Goal: Transaction & Acquisition: Purchase product/service

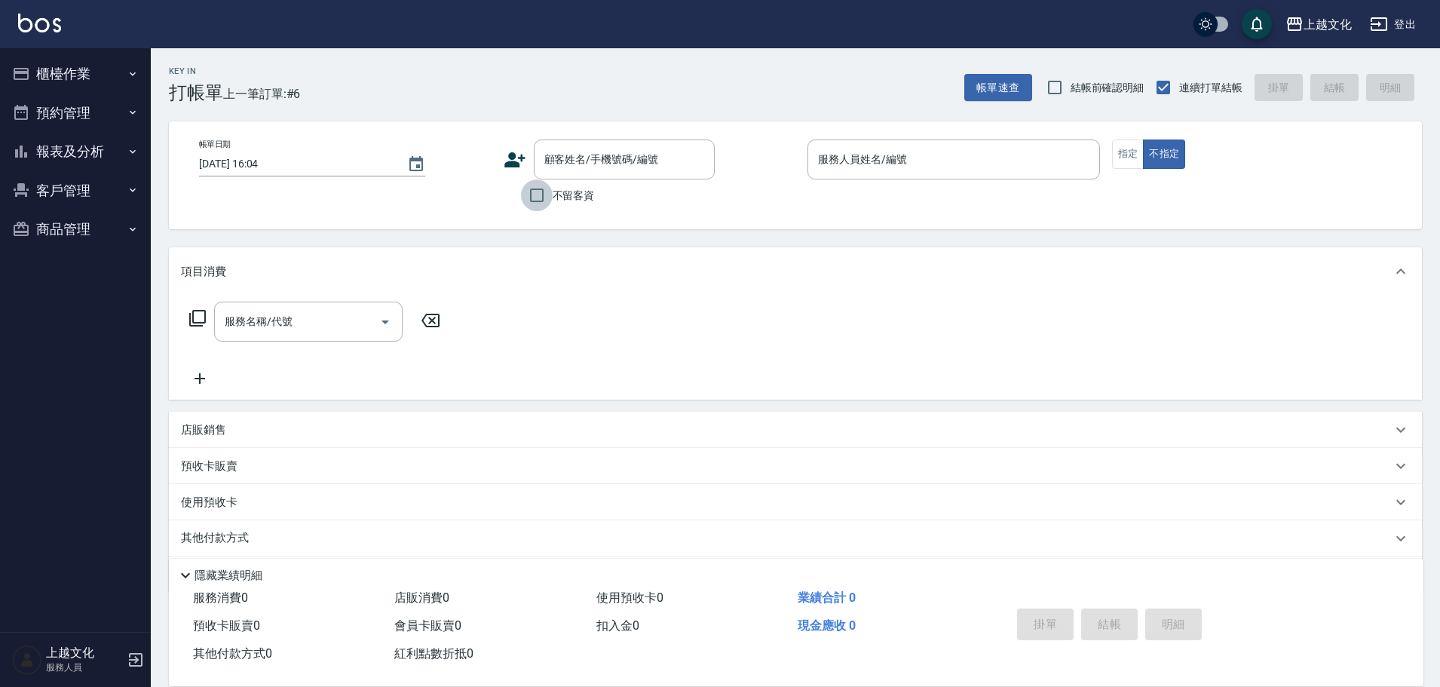
click at [538, 199] on input "不留客資" at bounding box center [537, 195] width 32 height 32
checkbox input "true"
click at [870, 169] on input "服務人員姓名/編號" at bounding box center [953, 159] width 279 height 26
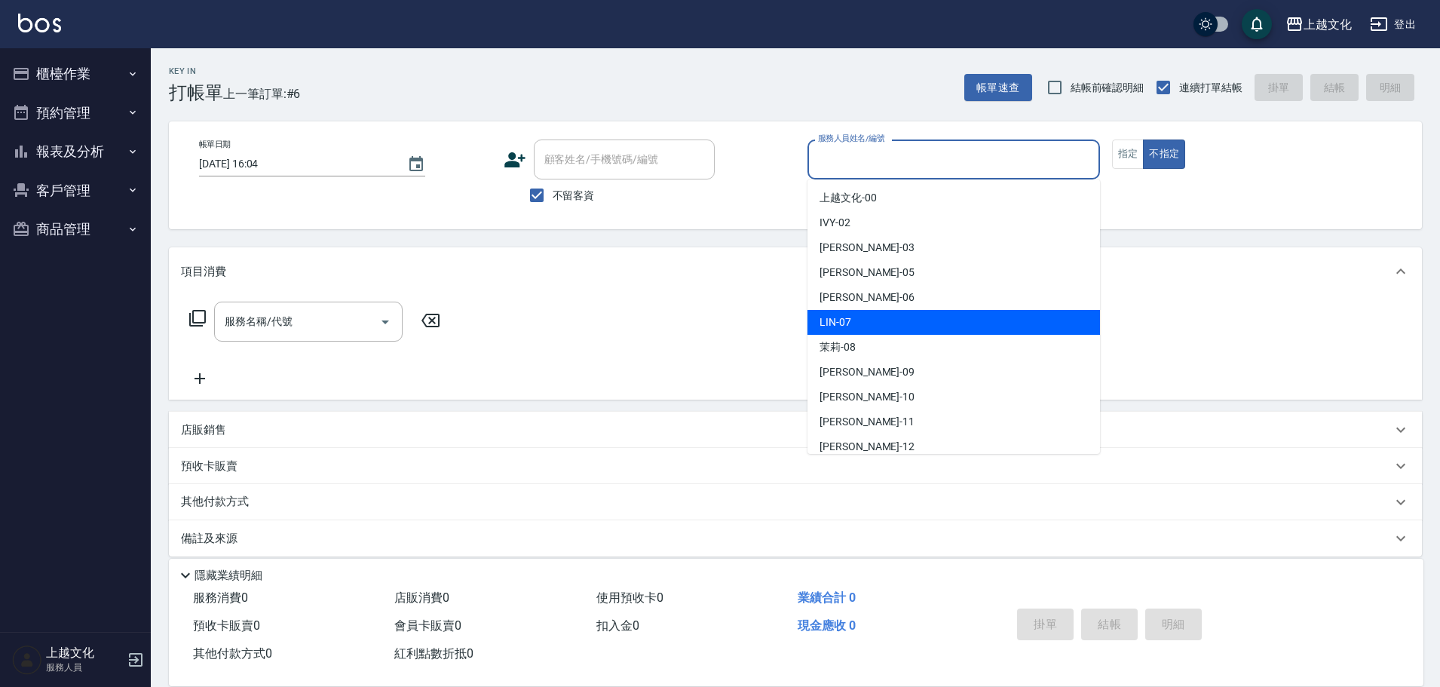
click at [872, 330] on div "LIN -07" at bounding box center [954, 322] width 293 height 25
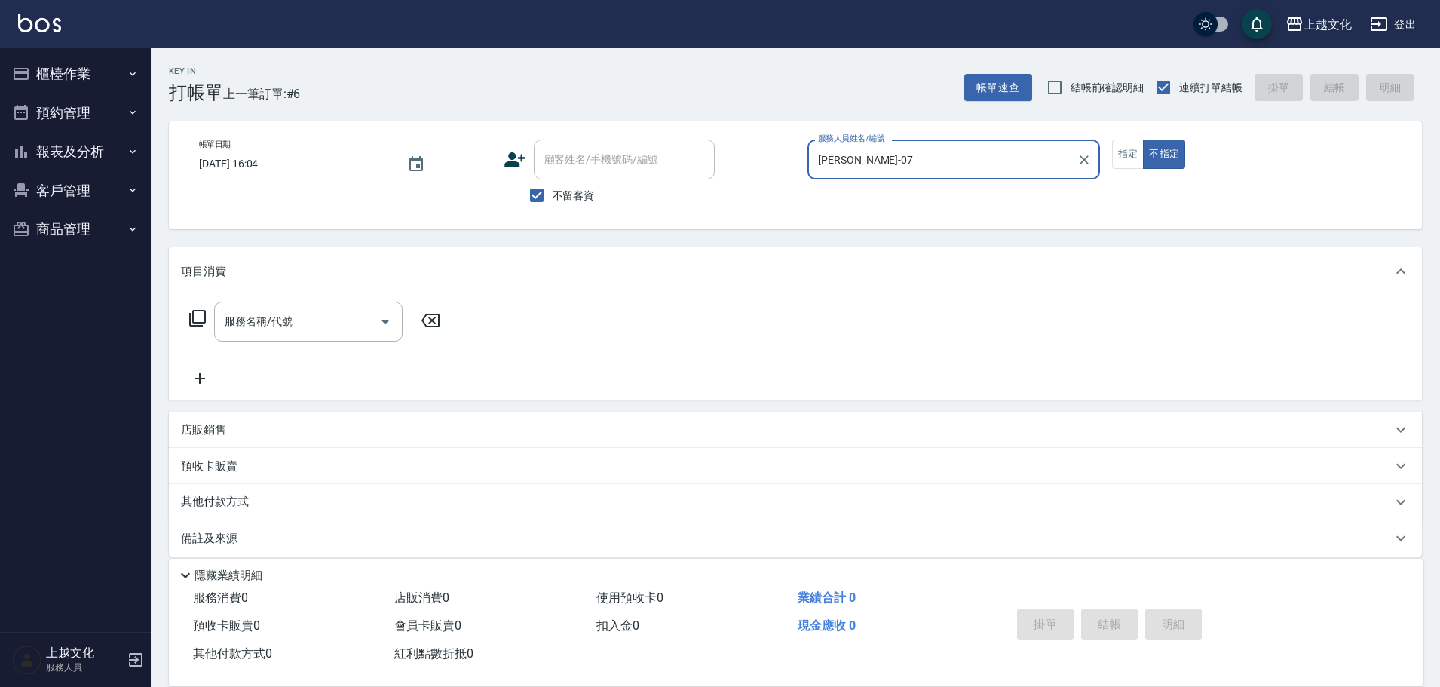
type input "LIN-07"
click at [1130, 150] on button "指定" at bounding box center [1128, 154] width 32 height 29
click at [240, 336] on div "服務名稱/代號" at bounding box center [308, 322] width 189 height 40
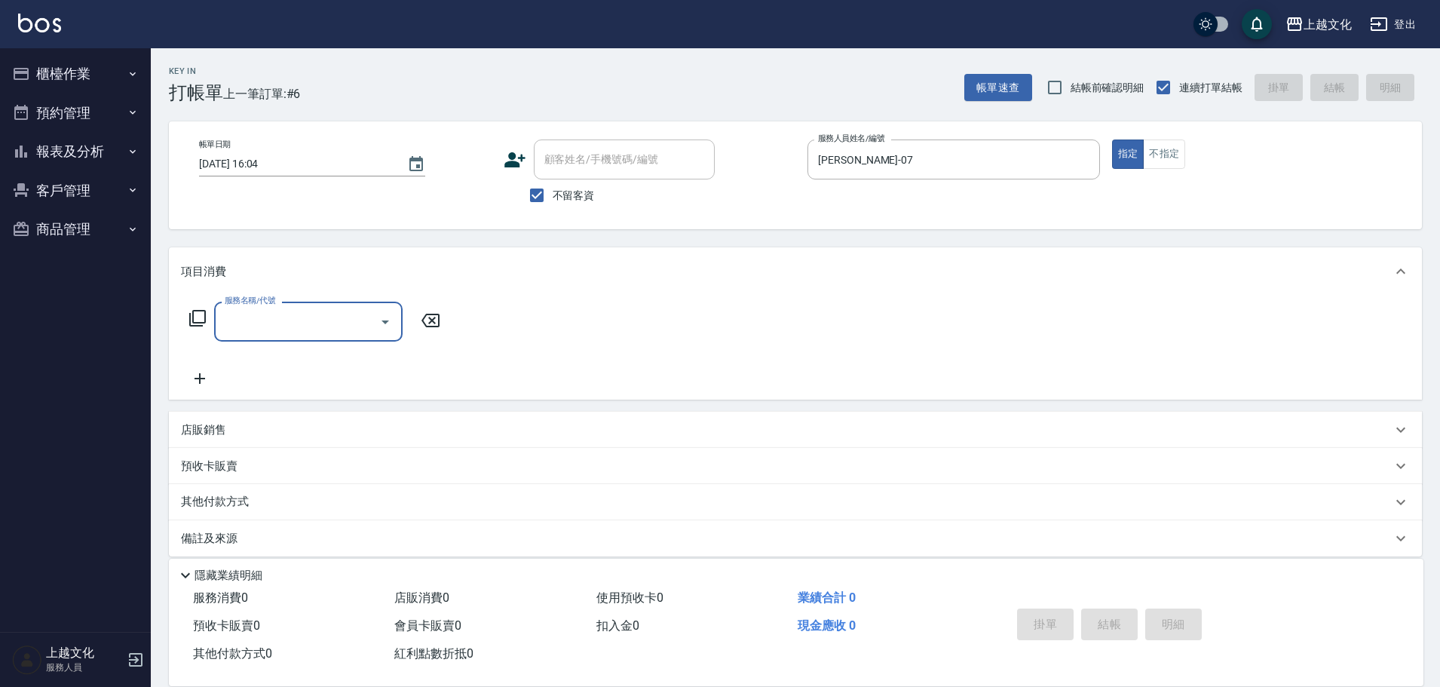
click at [236, 324] on input "服務名稱/代號" at bounding box center [297, 321] width 152 height 26
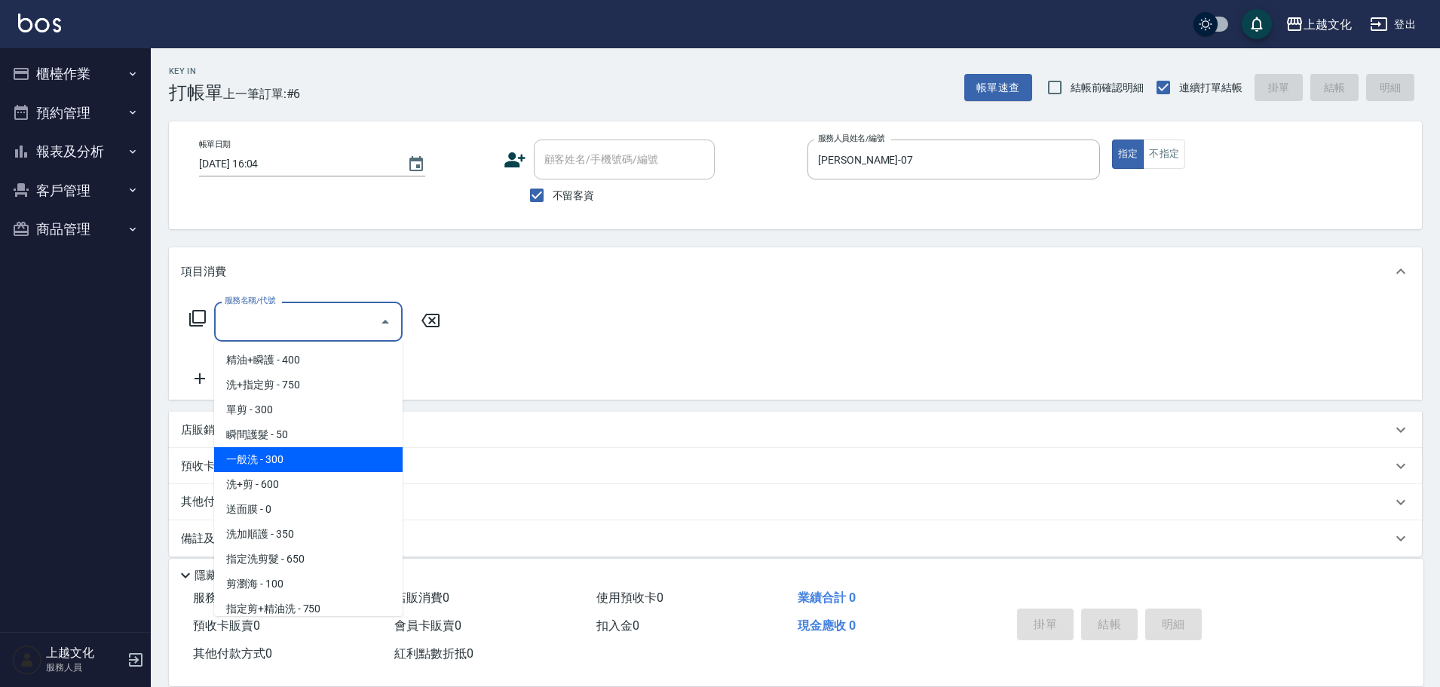
click at [287, 458] on span "一般洗 - 300" at bounding box center [308, 459] width 189 height 25
type input "一般洗(105)"
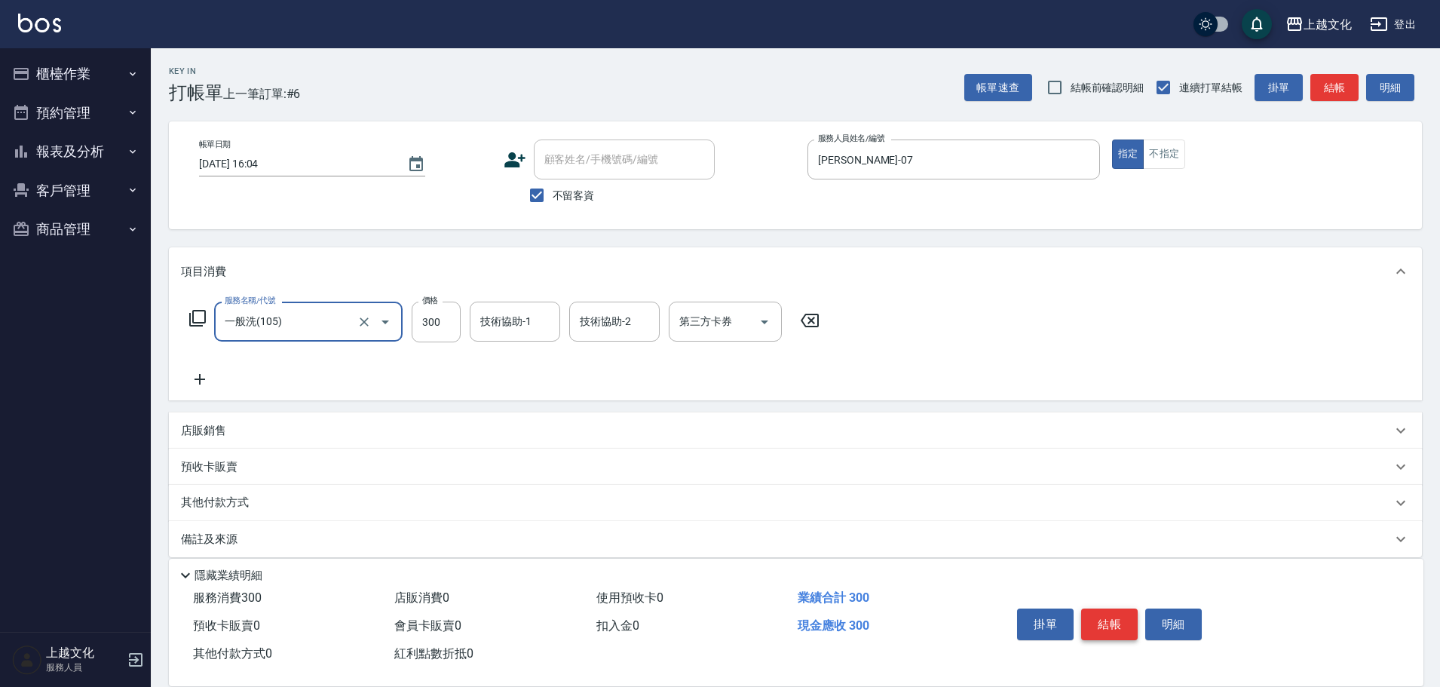
click at [1107, 614] on button "結帳" at bounding box center [1109, 625] width 57 height 32
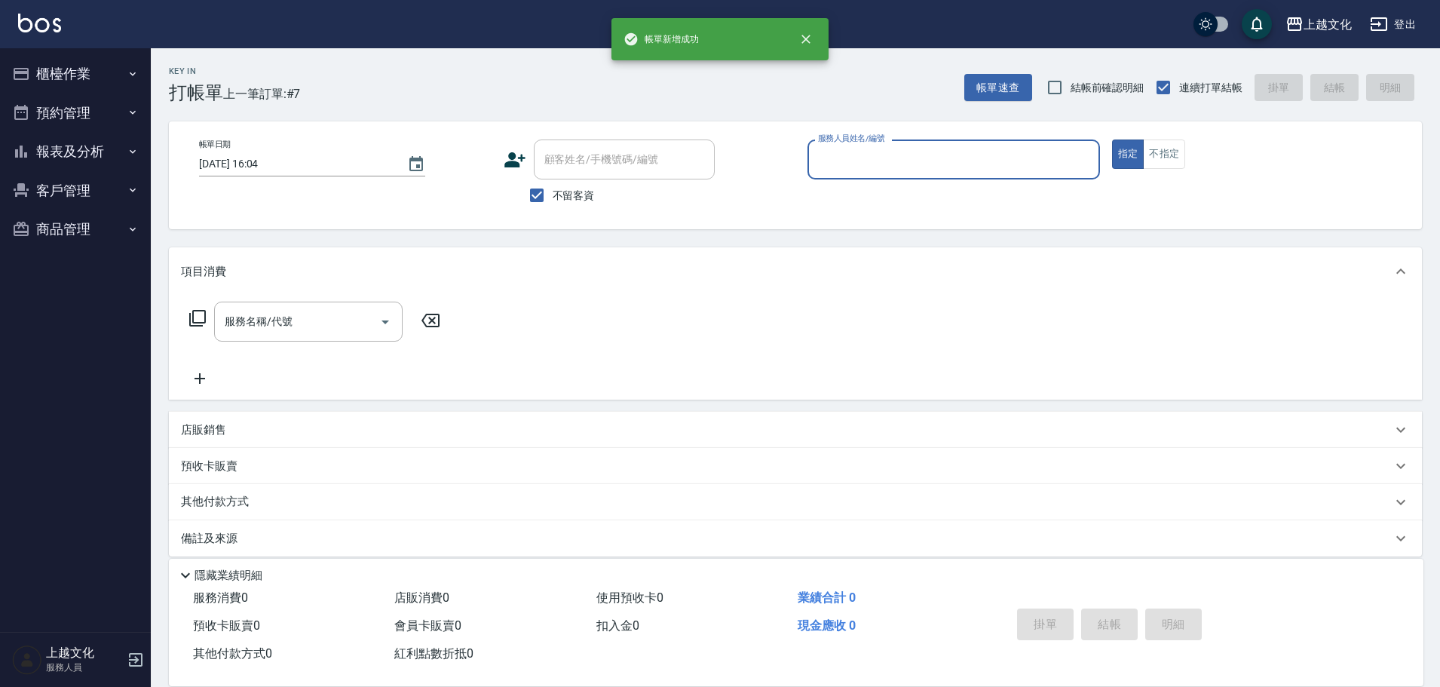
click at [958, 163] on input "服務人員姓名/編號" at bounding box center [953, 159] width 279 height 26
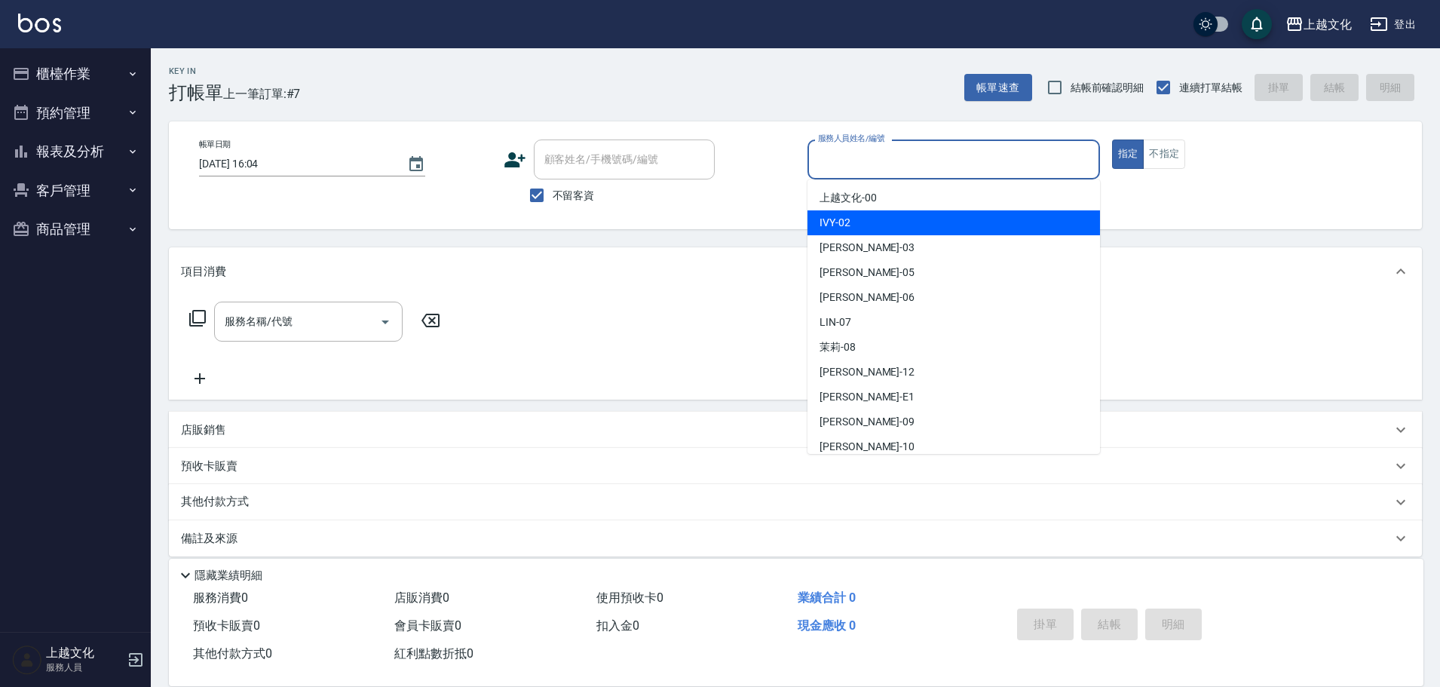
drag, startPoint x: 906, startPoint y: 228, endPoint x: 1156, endPoint y: 165, distance: 258.1
click at [908, 228] on div "IVY -02" at bounding box center [954, 222] width 293 height 25
type input "IVY-02"
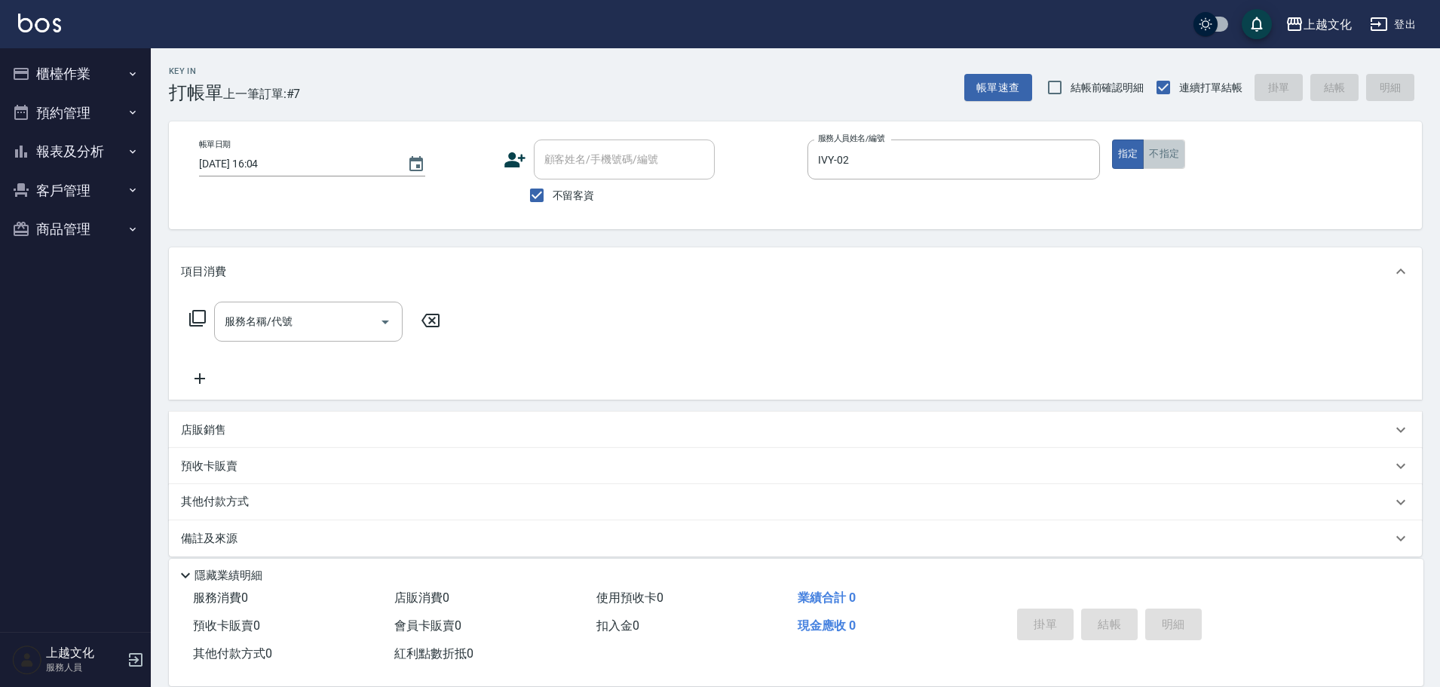
click at [1155, 161] on button "不指定" at bounding box center [1164, 154] width 42 height 29
click at [268, 314] on input "服務名稱/代號" at bounding box center [297, 321] width 152 height 26
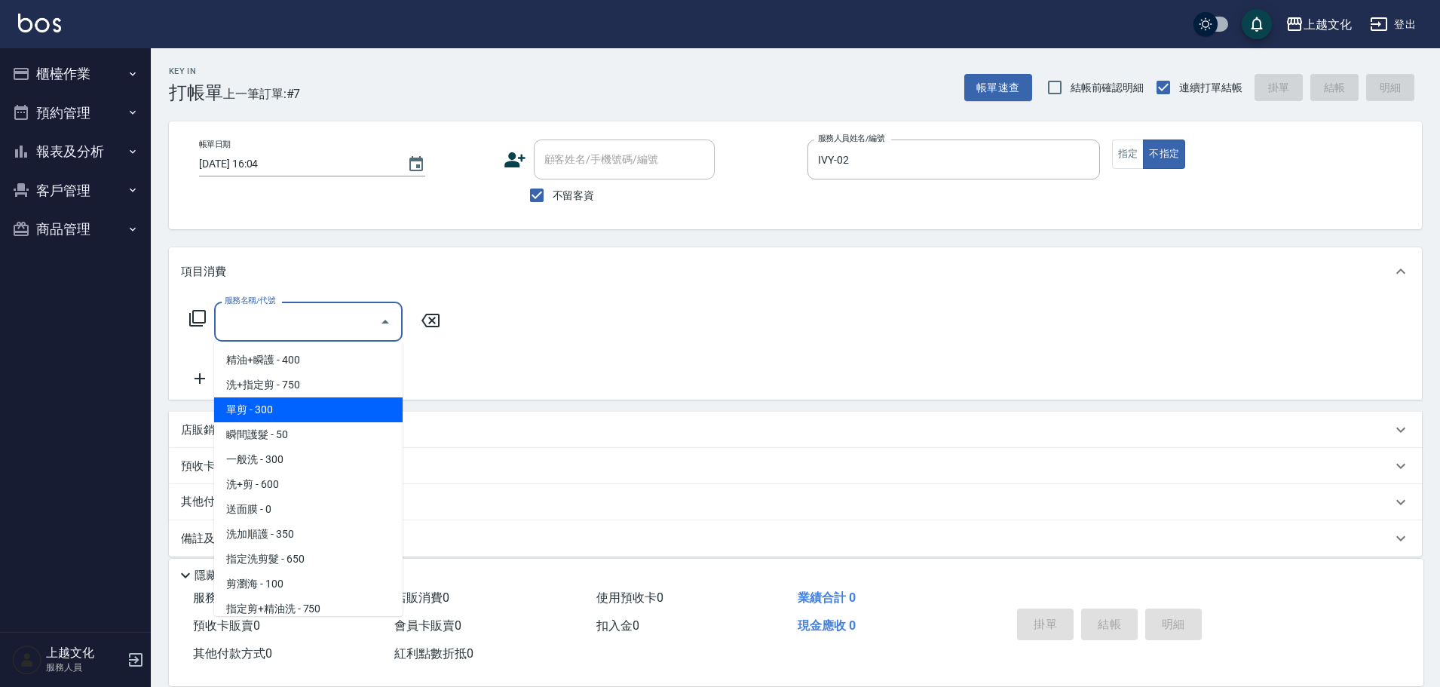
click at [264, 406] on span "單剪 - 300" at bounding box center [308, 409] width 189 height 25
type input "單剪(103)"
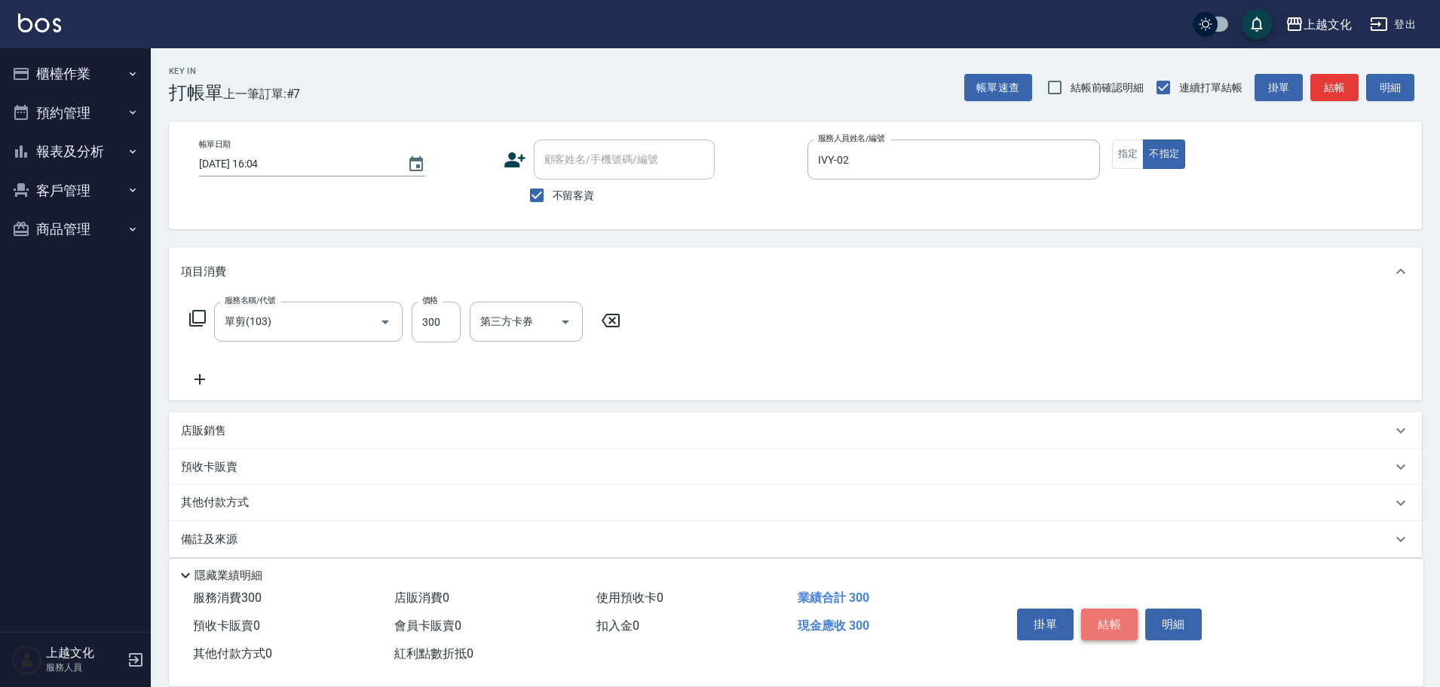
drag, startPoint x: 1095, startPoint y: 613, endPoint x: 1094, endPoint y: 533, distance: 79.9
click at [1096, 612] on button "結帳" at bounding box center [1109, 625] width 57 height 32
type input "2025/10/08 16:05"
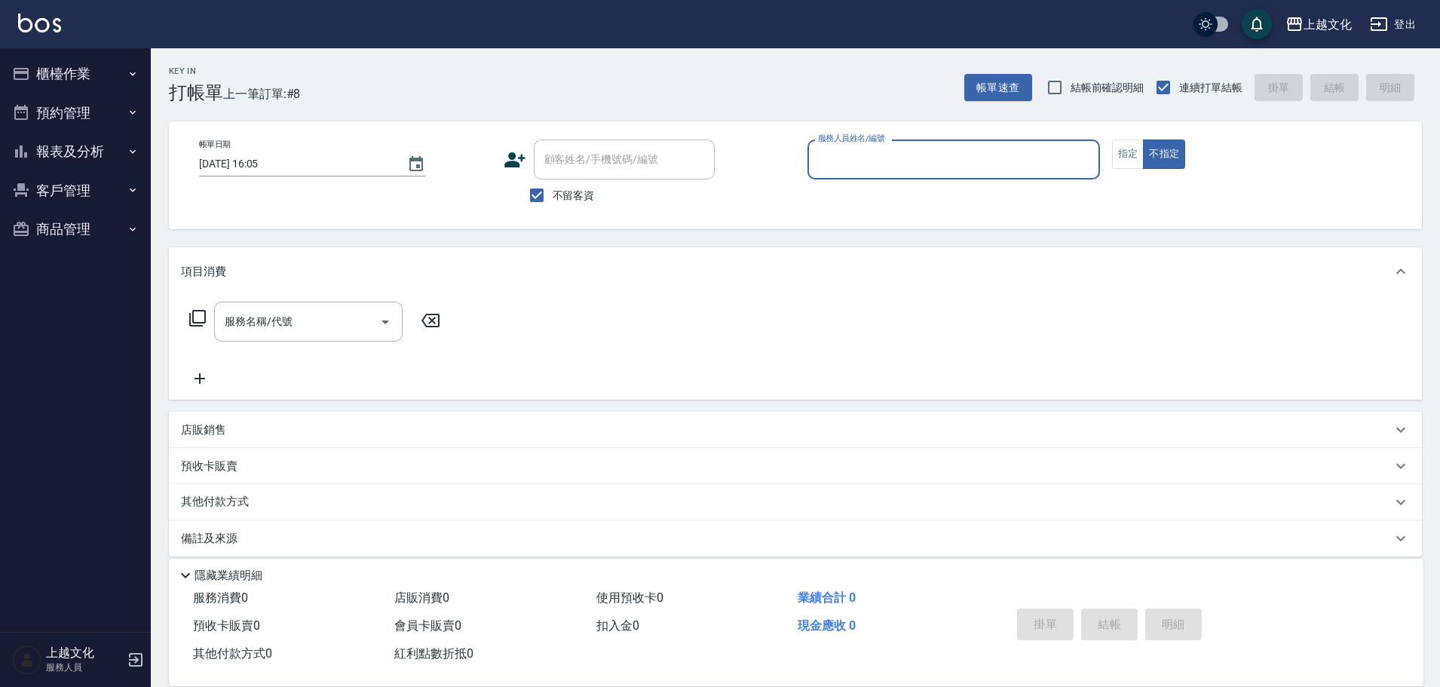
click at [933, 158] on input "服務人員姓名/編號" at bounding box center [953, 159] width 279 height 26
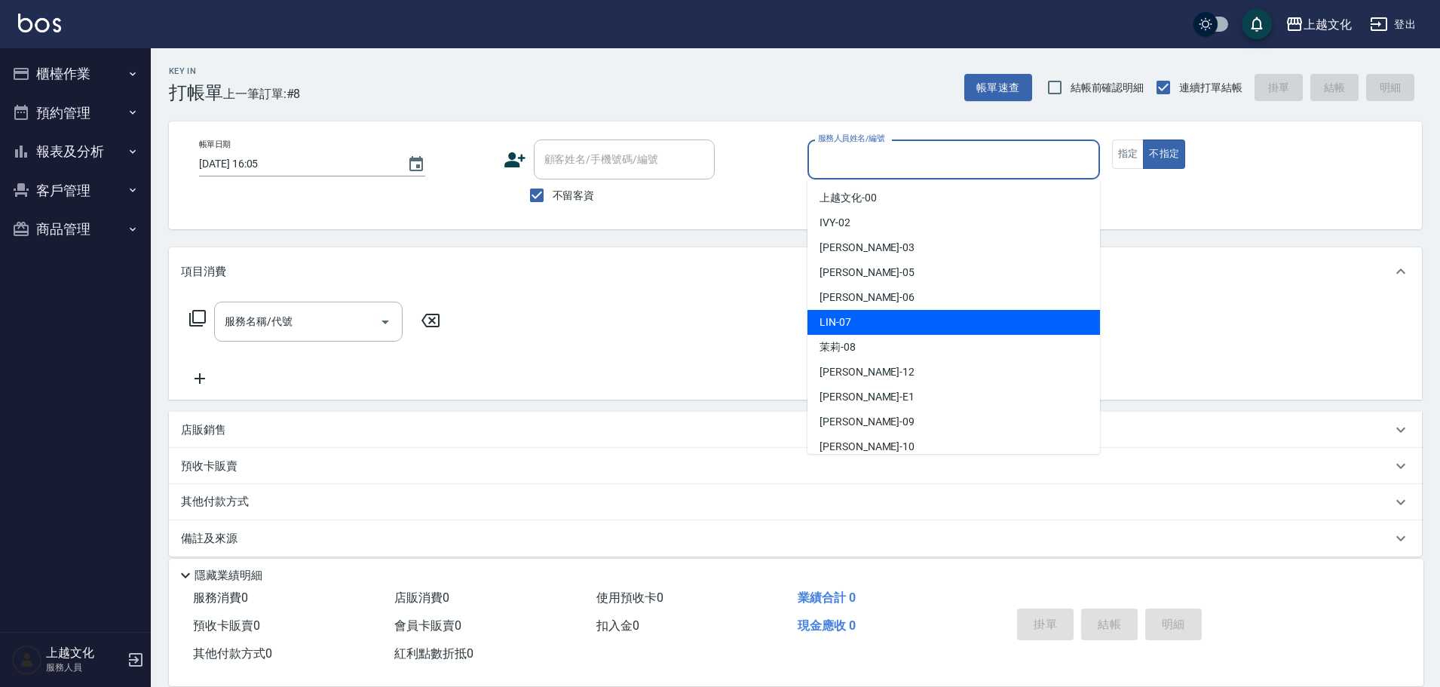
click at [872, 324] on div "LIN -07" at bounding box center [954, 322] width 293 height 25
type input "LIN-07"
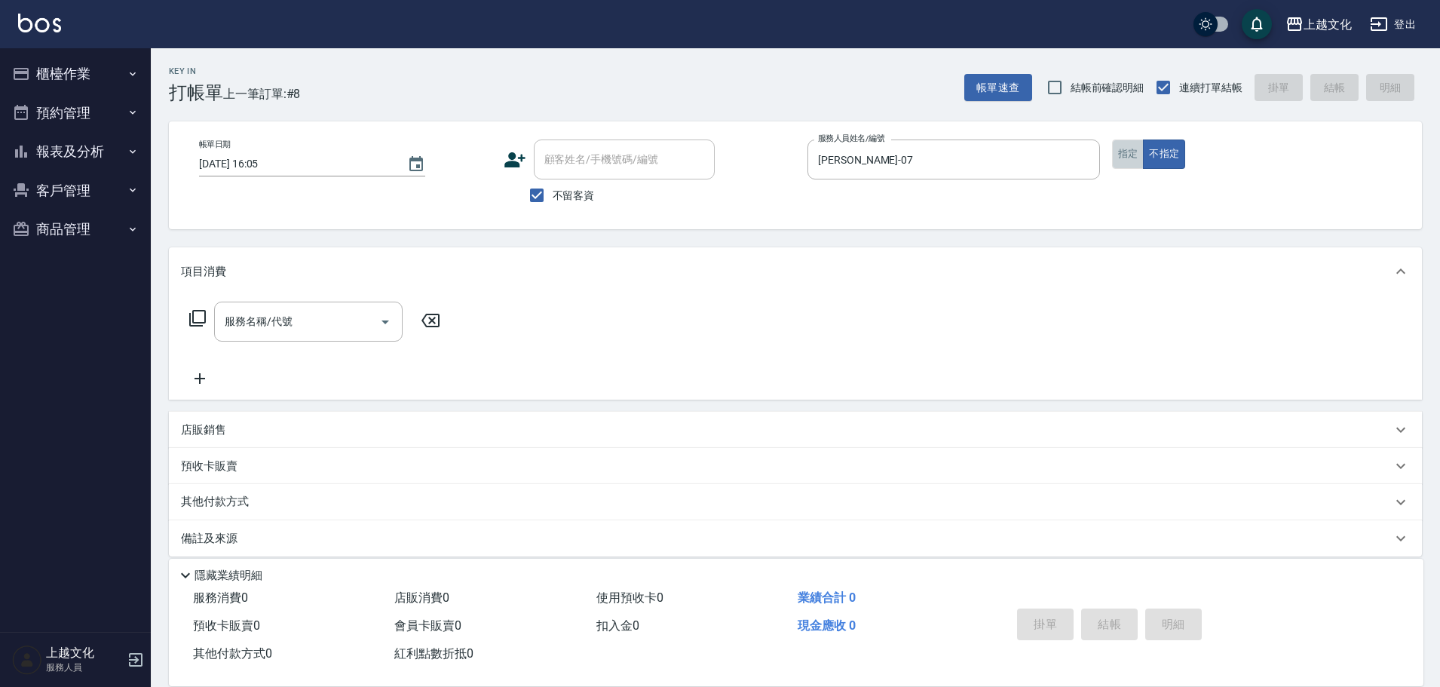
drag, startPoint x: 1127, startPoint y: 149, endPoint x: 362, endPoint y: 286, distance: 777.5
click at [1126, 151] on button "指定" at bounding box center [1128, 154] width 32 height 29
click at [200, 318] on icon at bounding box center [198, 318] width 18 height 18
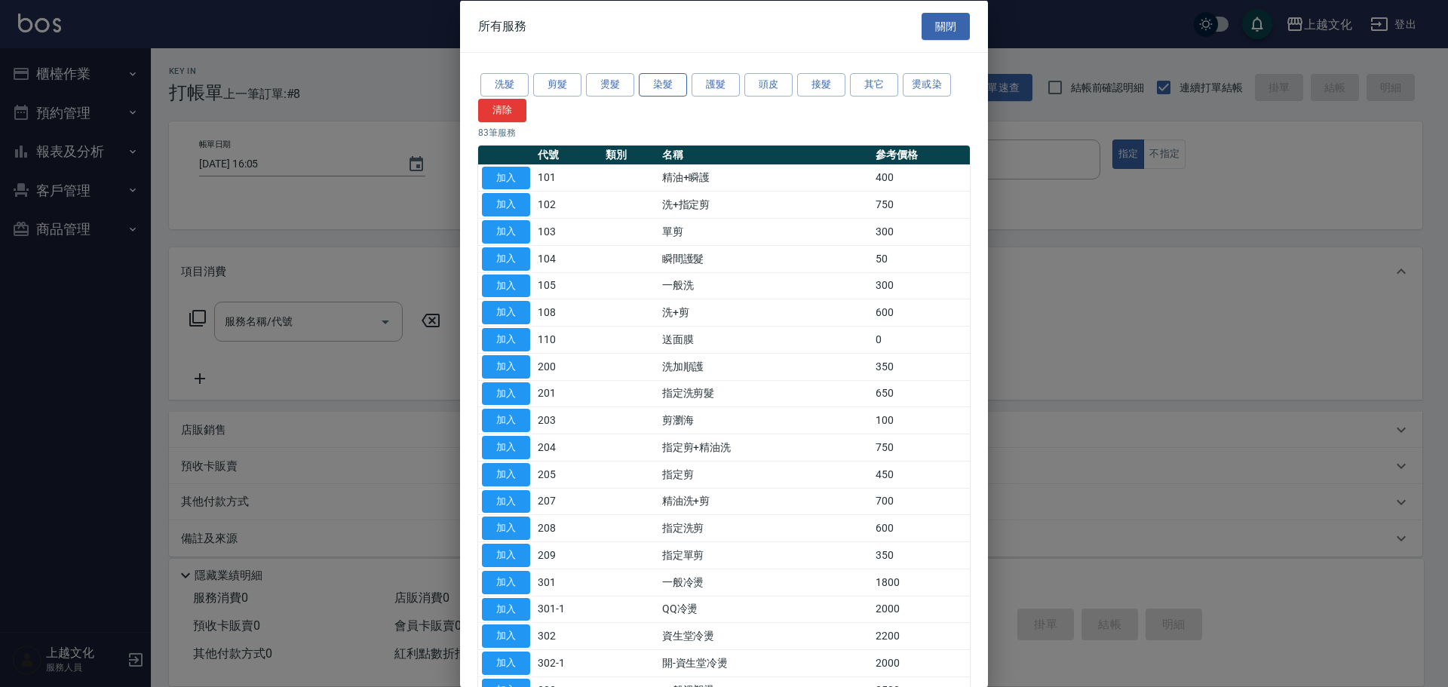
click at [641, 87] on button "染髮" at bounding box center [663, 84] width 48 height 23
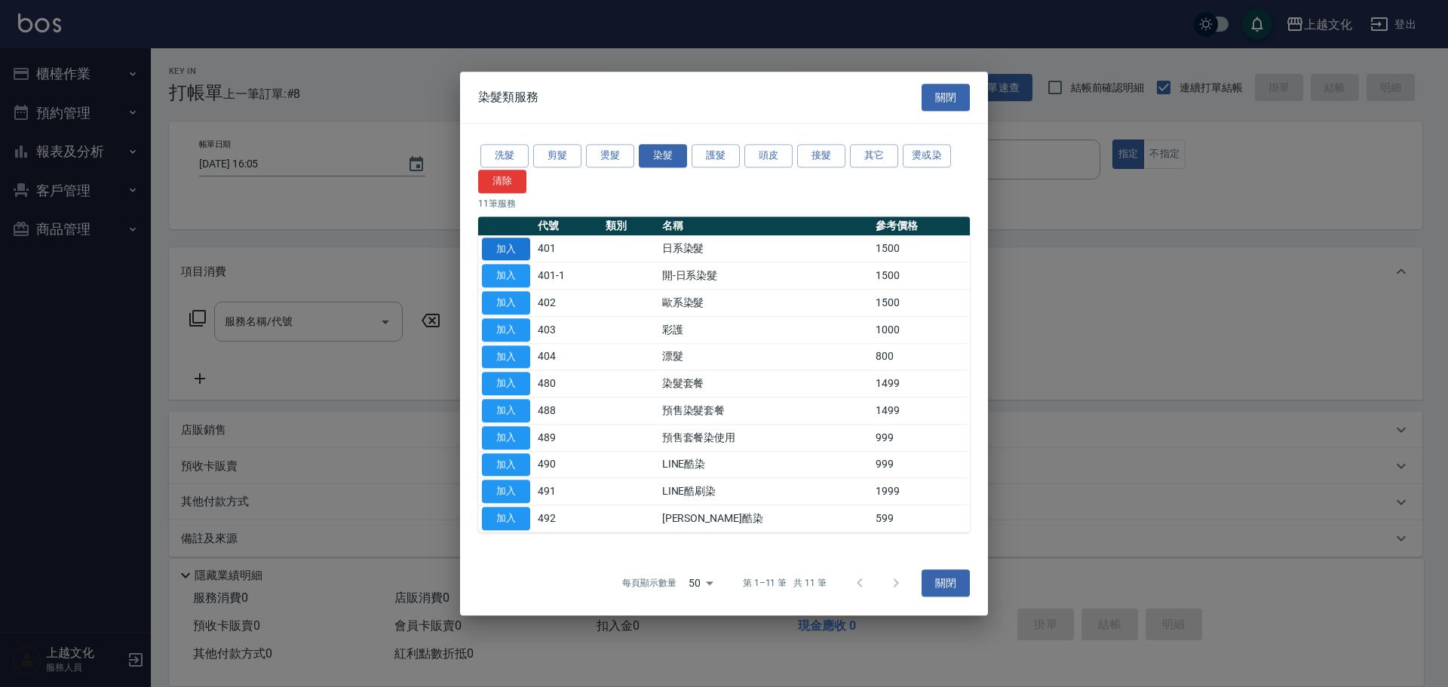
click at [501, 248] on button "加入" at bounding box center [506, 249] width 48 height 23
type input "日系染髮(401)"
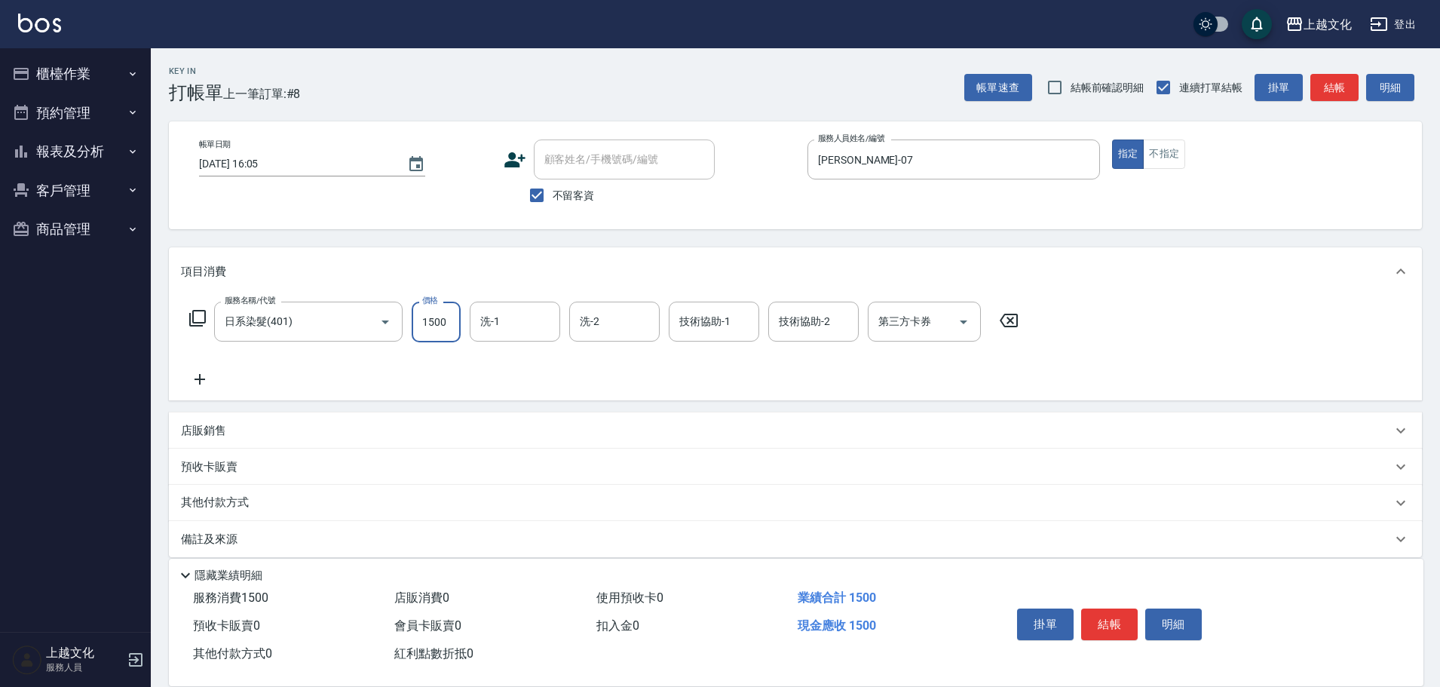
click at [431, 336] on input "1500" at bounding box center [436, 322] width 49 height 41
type input "1800"
click at [214, 506] on p "其他付款方式" at bounding box center [218, 503] width 75 height 17
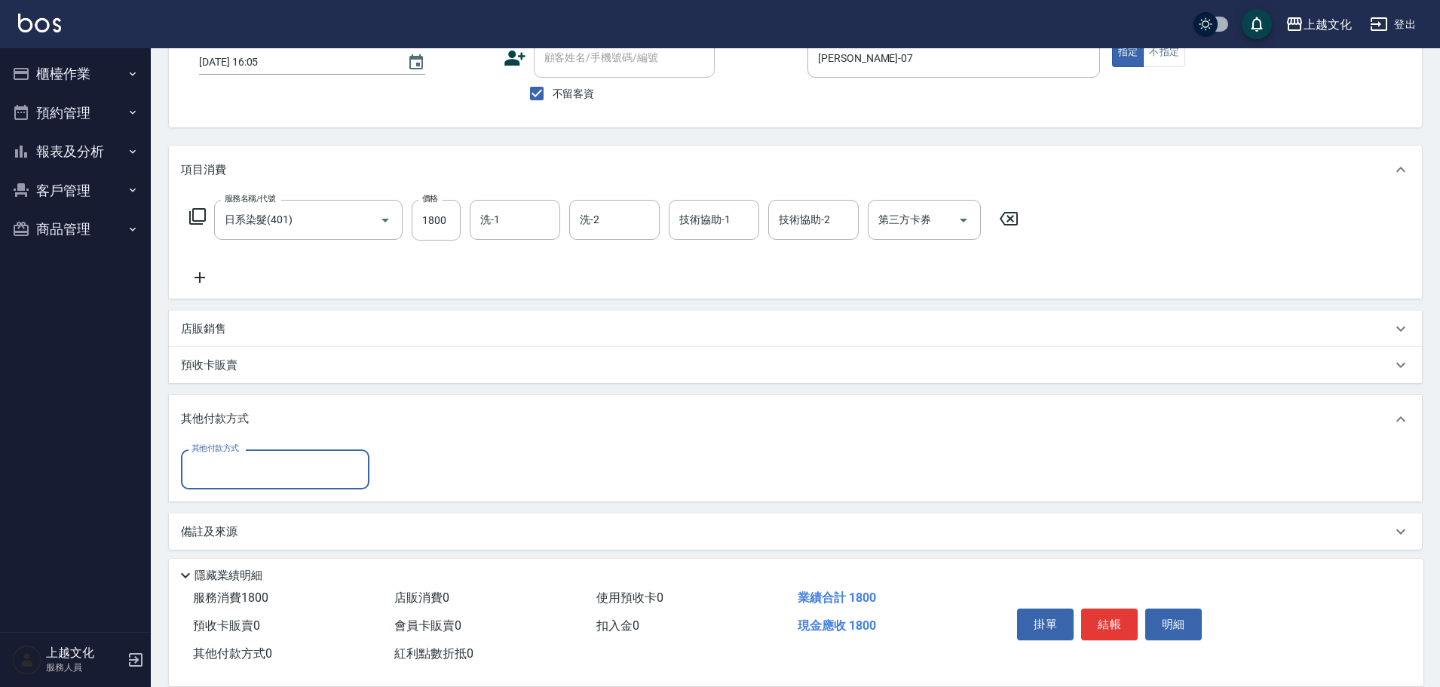
scroll to position [109, 0]
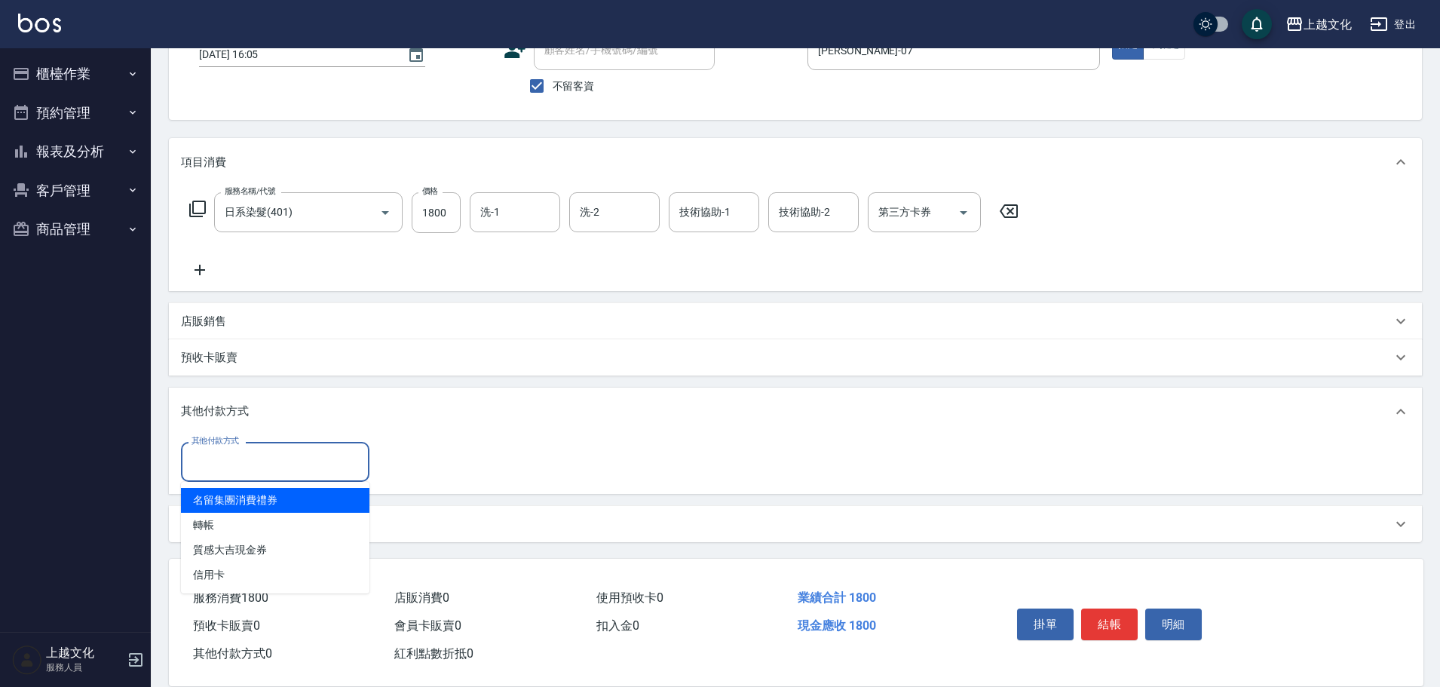
drag, startPoint x: 231, startPoint y: 472, endPoint x: 230, endPoint y: 490, distance: 18.1
click at [232, 471] on input "其他付款方式" at bounding box center [275, 462] width 175 height 26
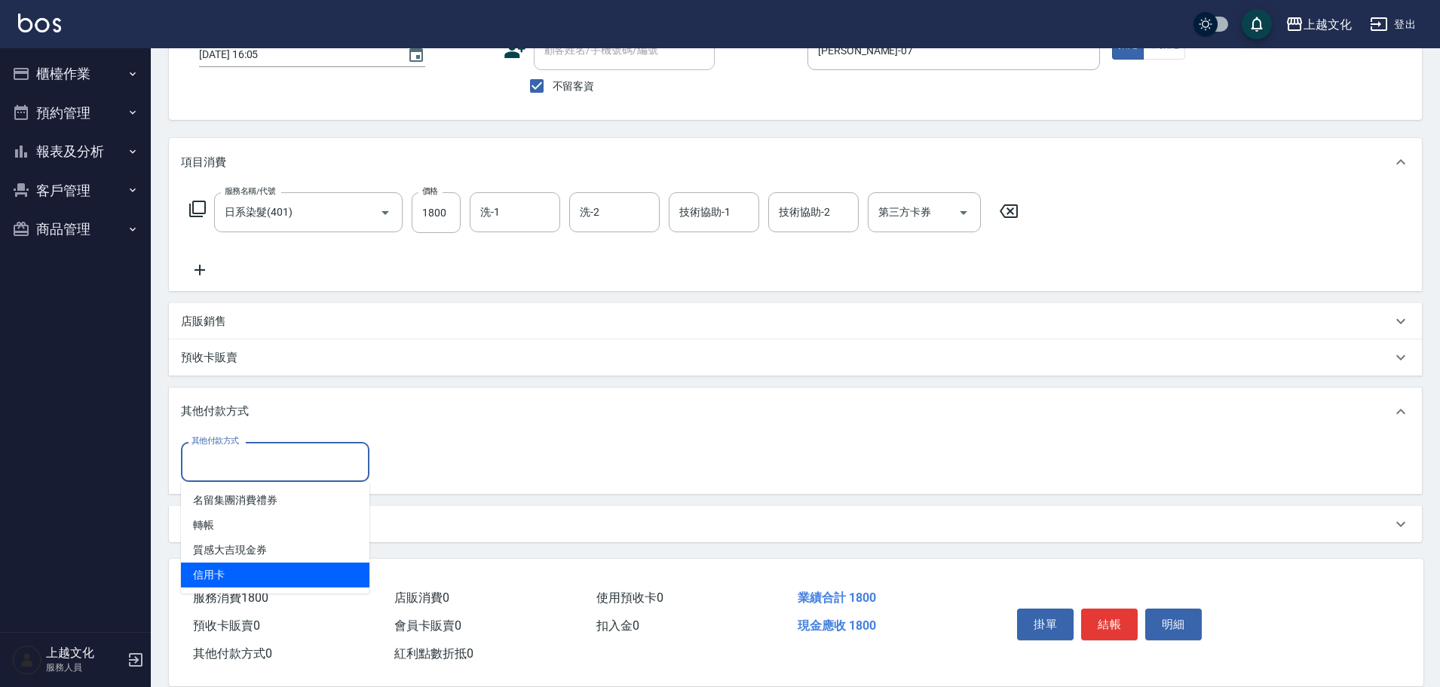
click at [210, 569] on span "信用卡" at bounding box center [275, 575] width 189 height 25
type input "信用卡"
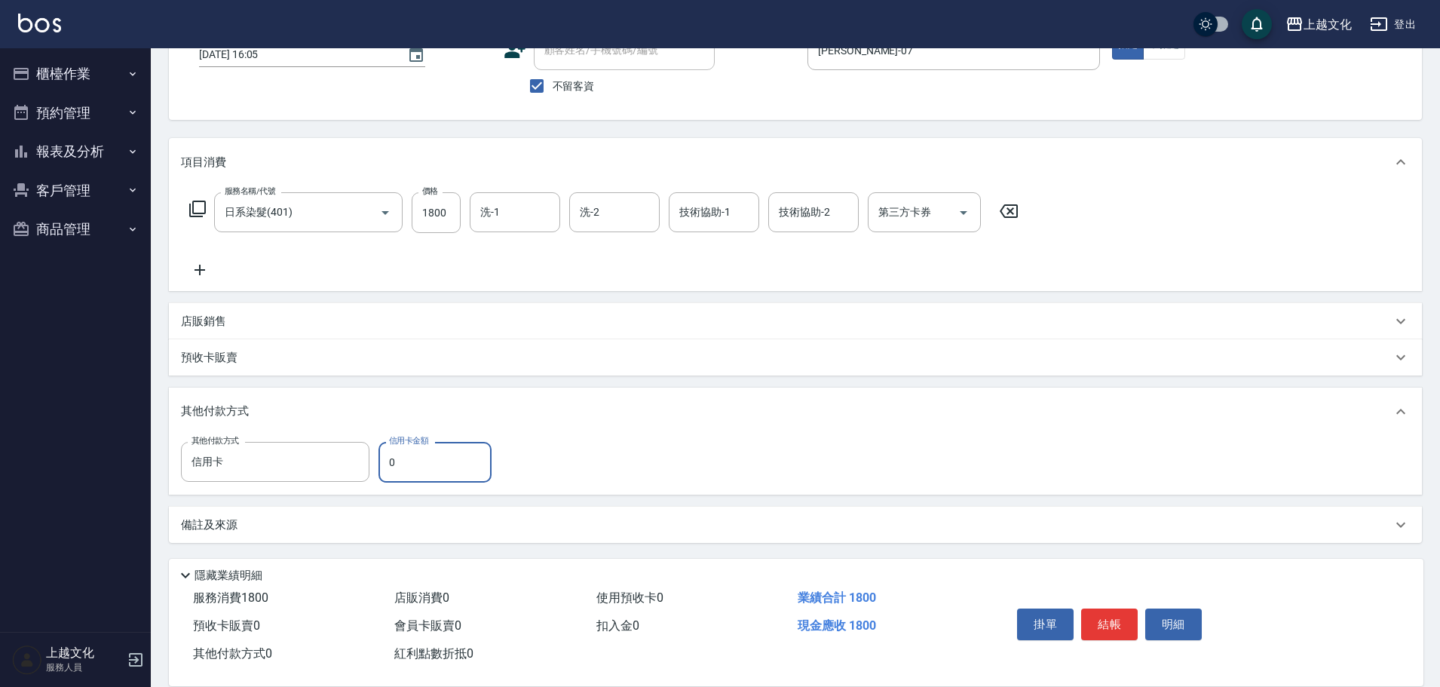
click at [382, 472] on input "0" at bounding box center [435, 462] width 113 height 41
type input "1800"
click at [1110, 612] on button "結帳" at bounding box center [1109, 625] width 57 height 32
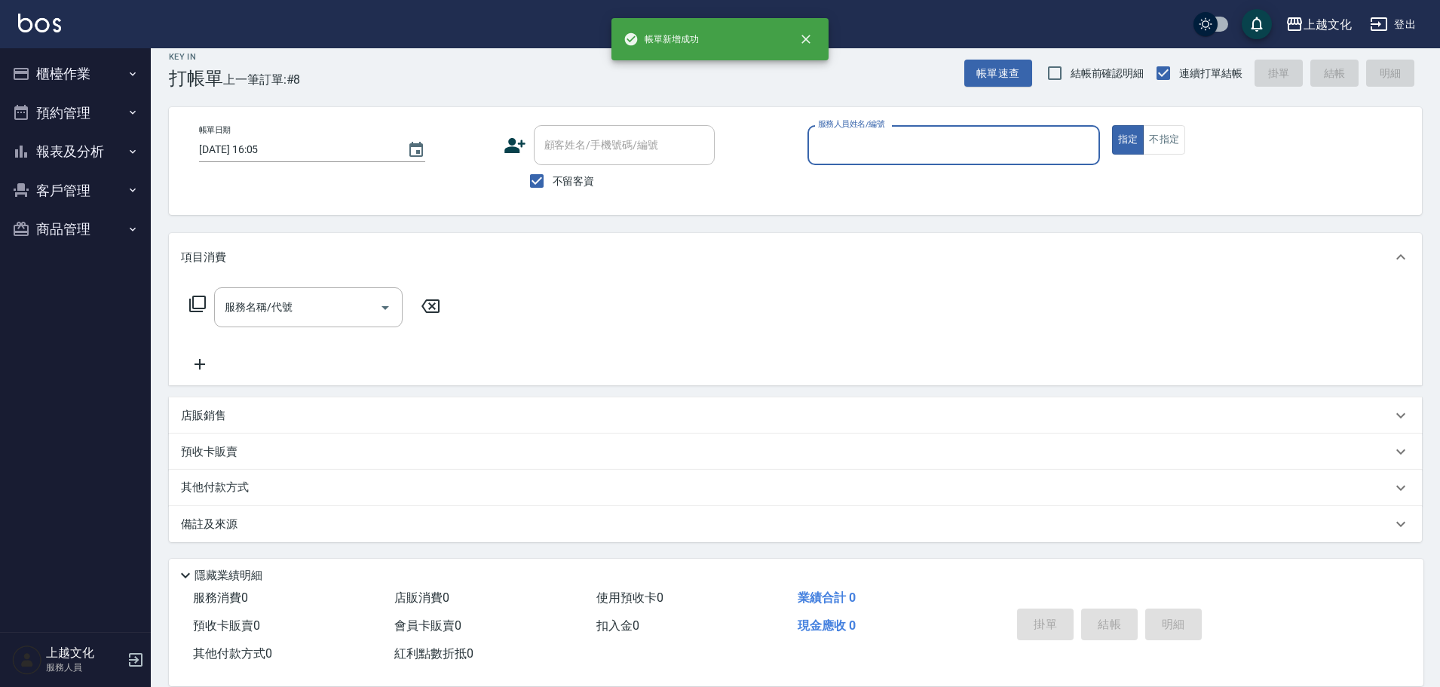
scroll to position [14, 0]
click at [940, 147] on input "服務人員姓名/編號" at bounding box center [953, 145] width 279 height 26
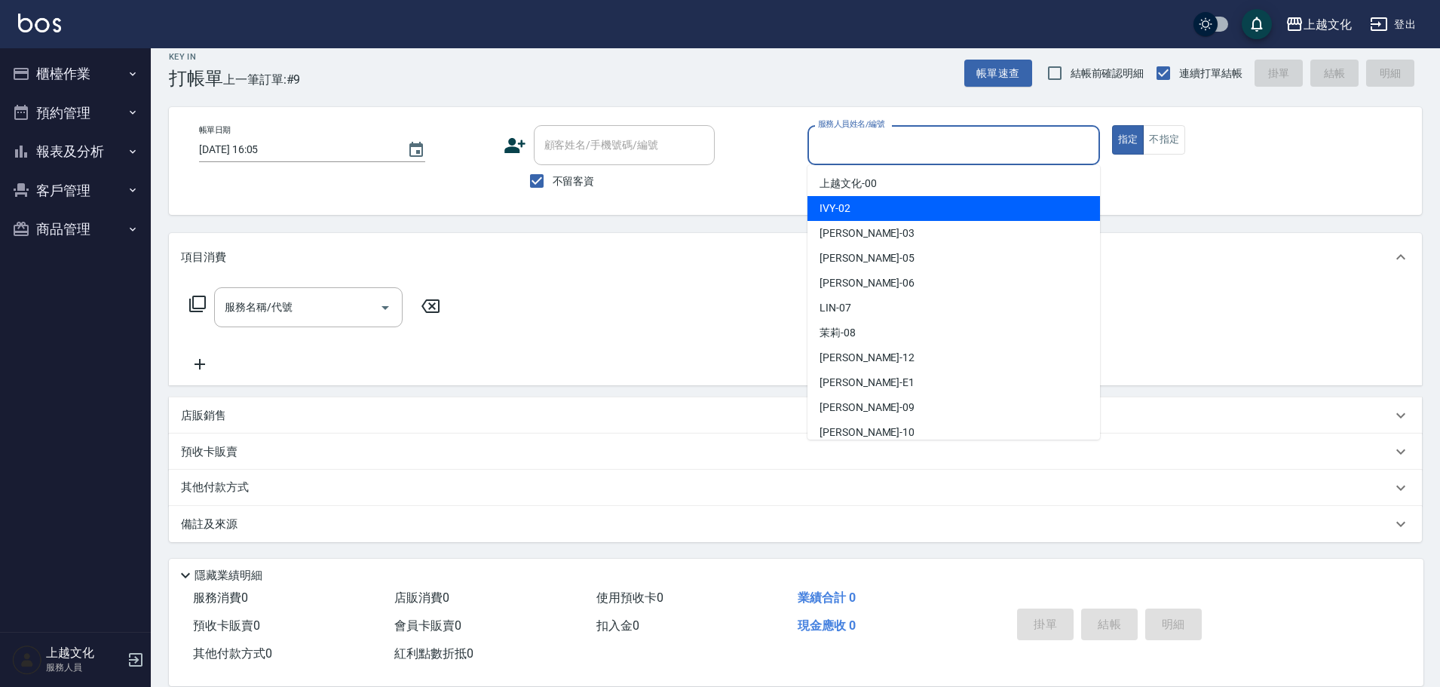
click at [900, 204] on div "IVY -02" at bounding box center [954, 208] width 293 height 25
type input "IVY-02"
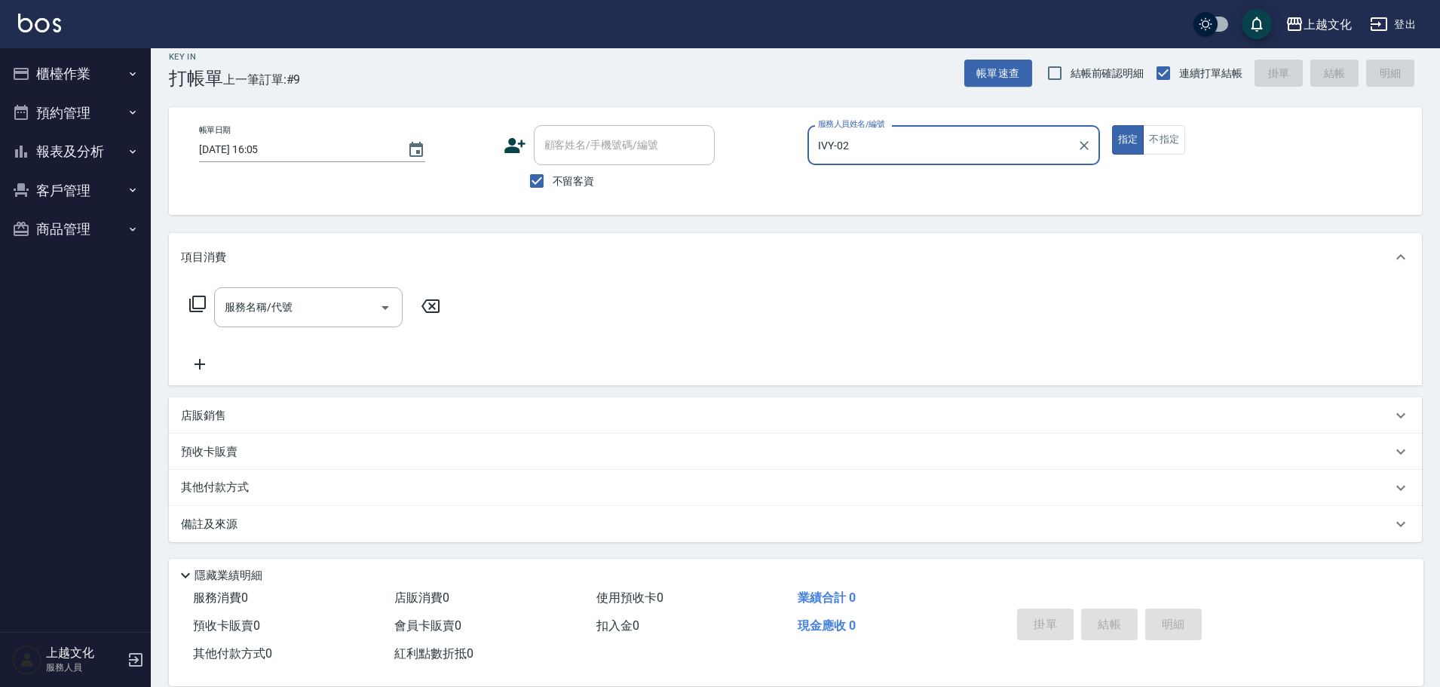
click at [203, 296] on icon at bounding box center [198, 304] width 18 height 18
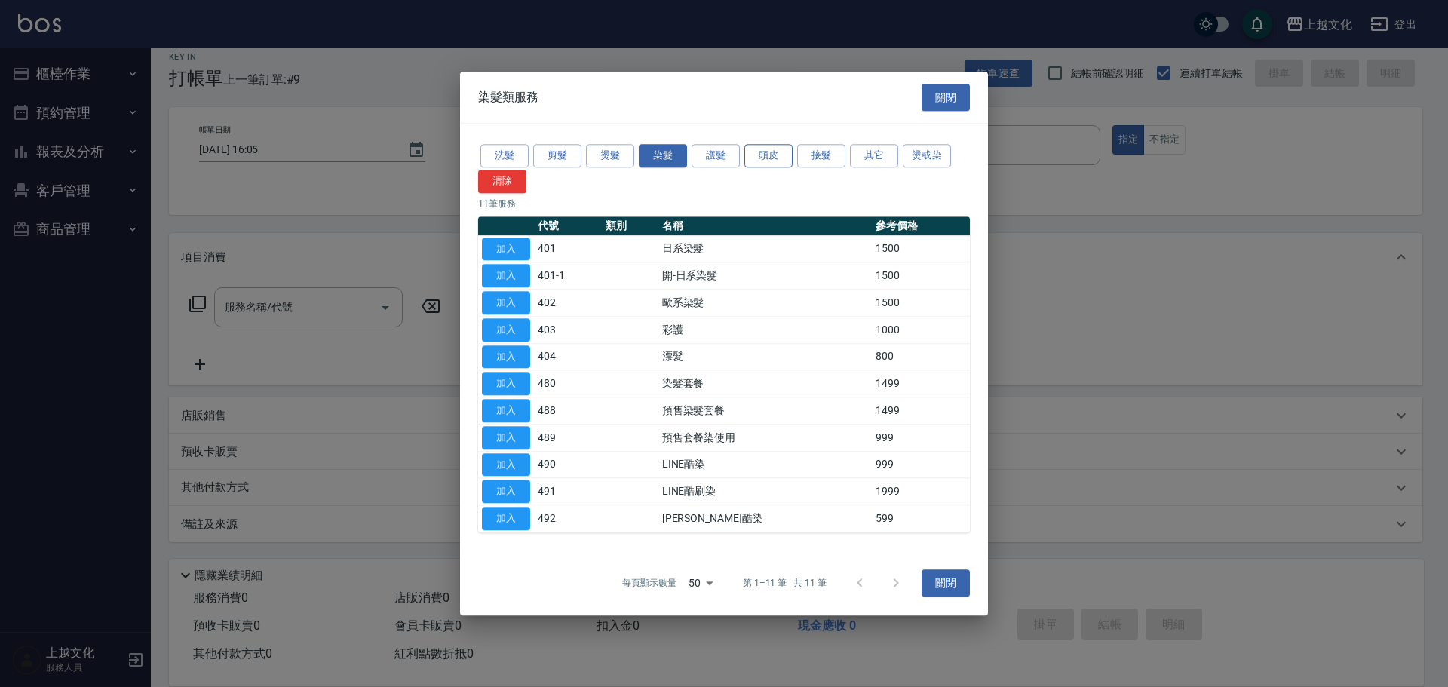
click at [769, 152] on button "頭皮" at bounding box center [768, 155] width 48 height 23
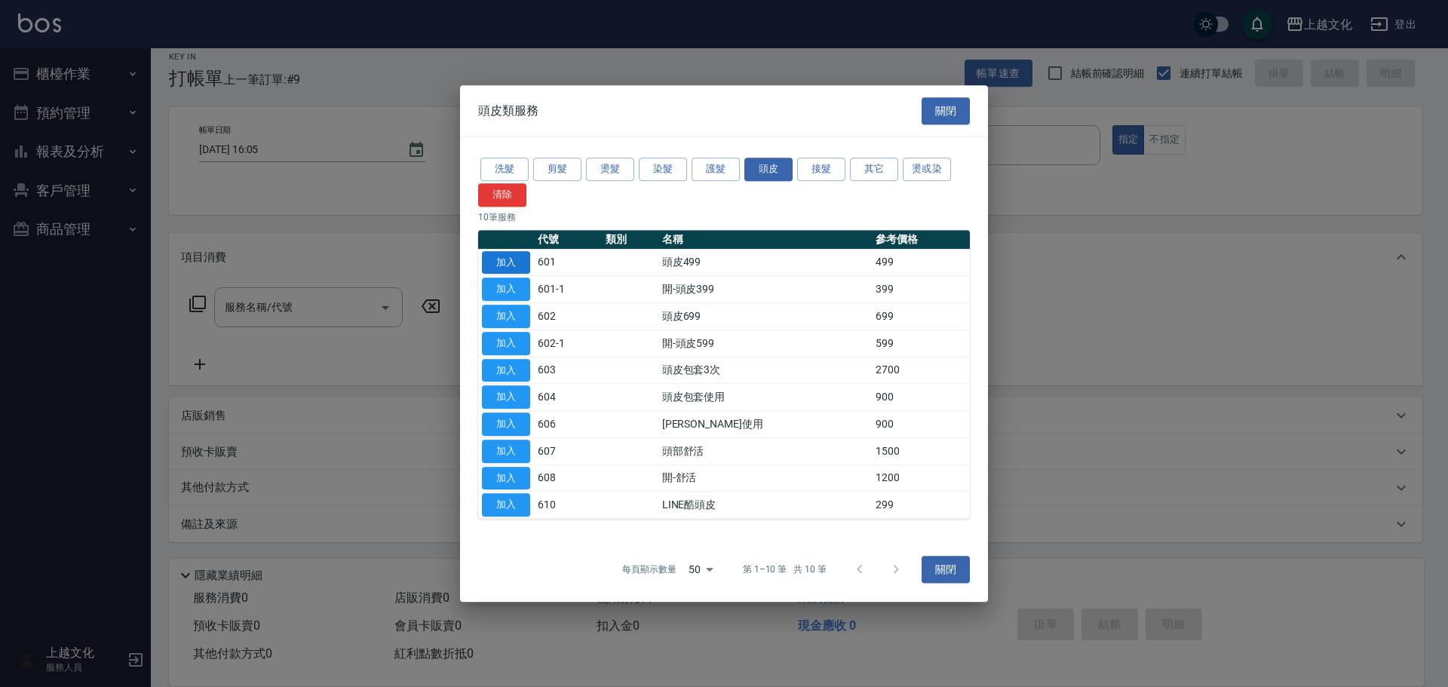
click at [503, 253] on button "加入" at bounding box center [506, 262] width 48 height 23
type input "頭皮499(601)"
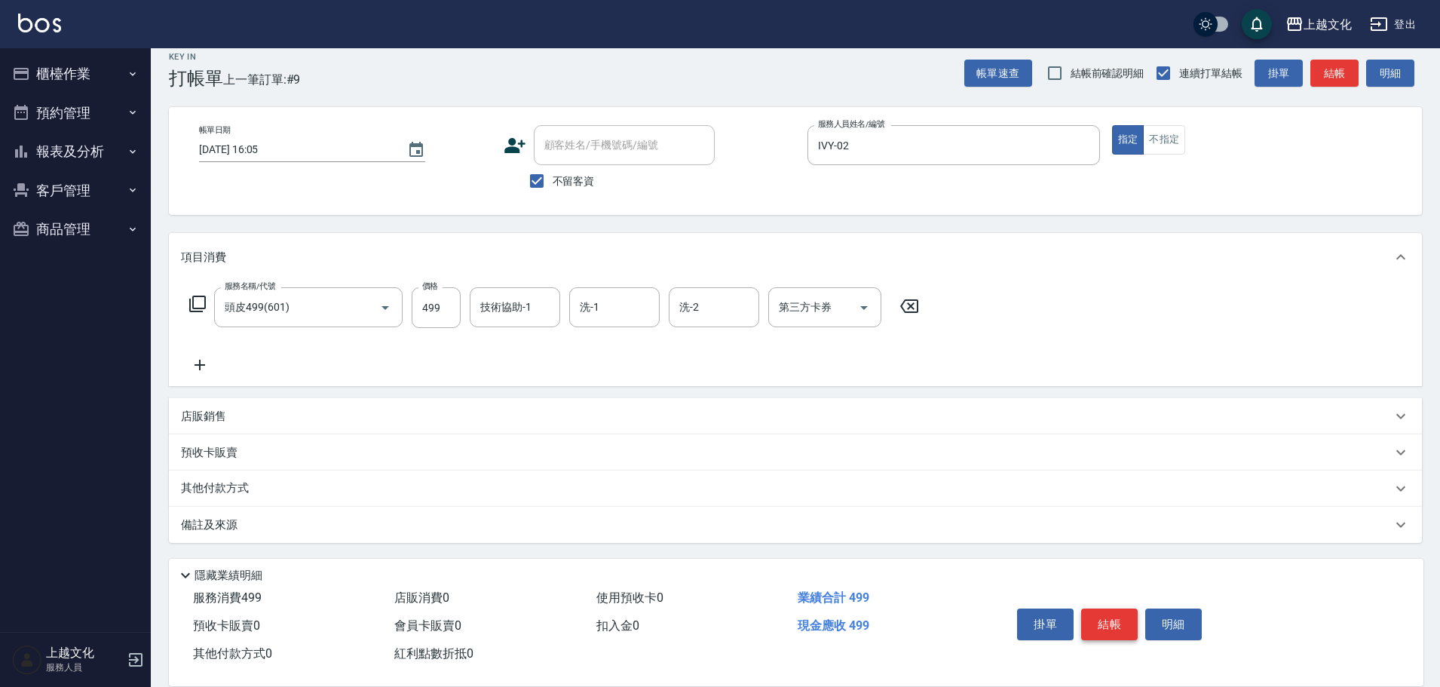
click at [1093, 613] on button "結帳" at bounding box center [1109, 625] width 57 height 32
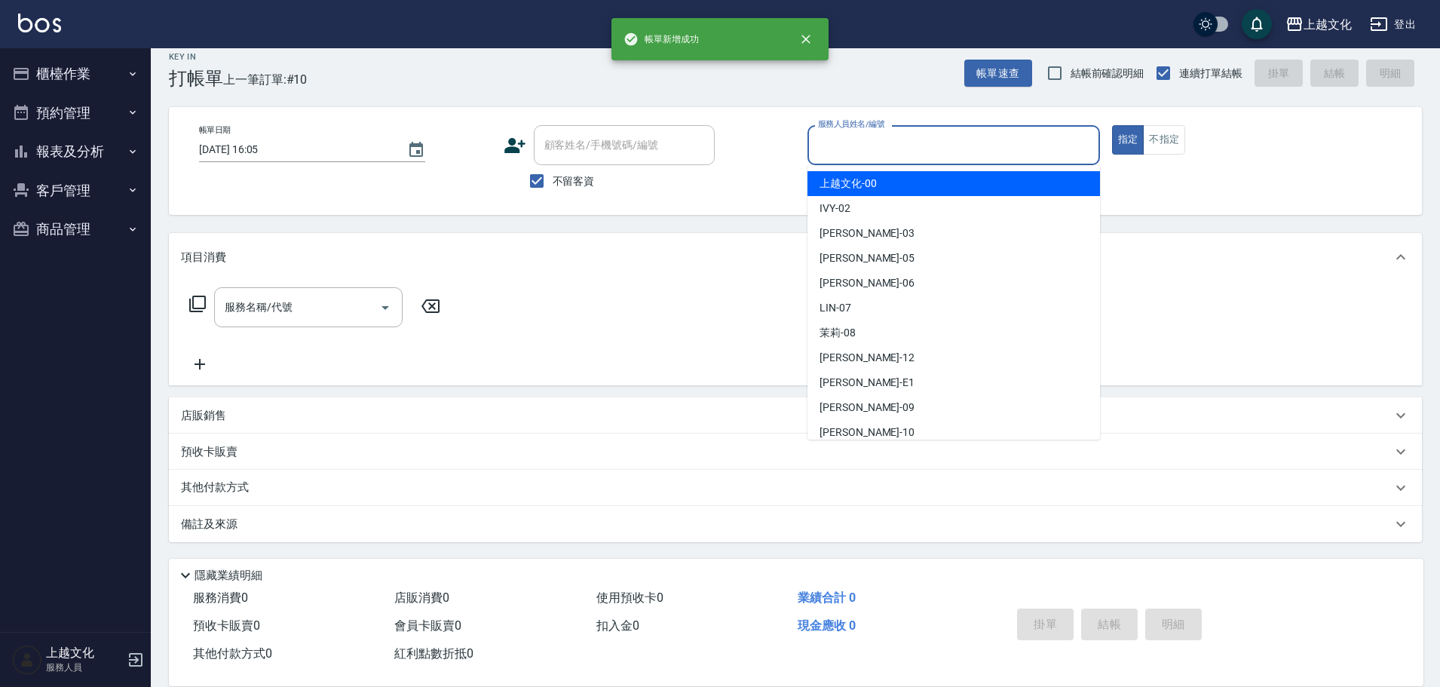
drag, startPoint x: 943, startPoint y: 153, endPoint x: 930, endPoint y: 170, distance: 21.0
click at [942, 152] on input "服務人員姓名/編號" at bounding box center [953, 145] width 279 height 26
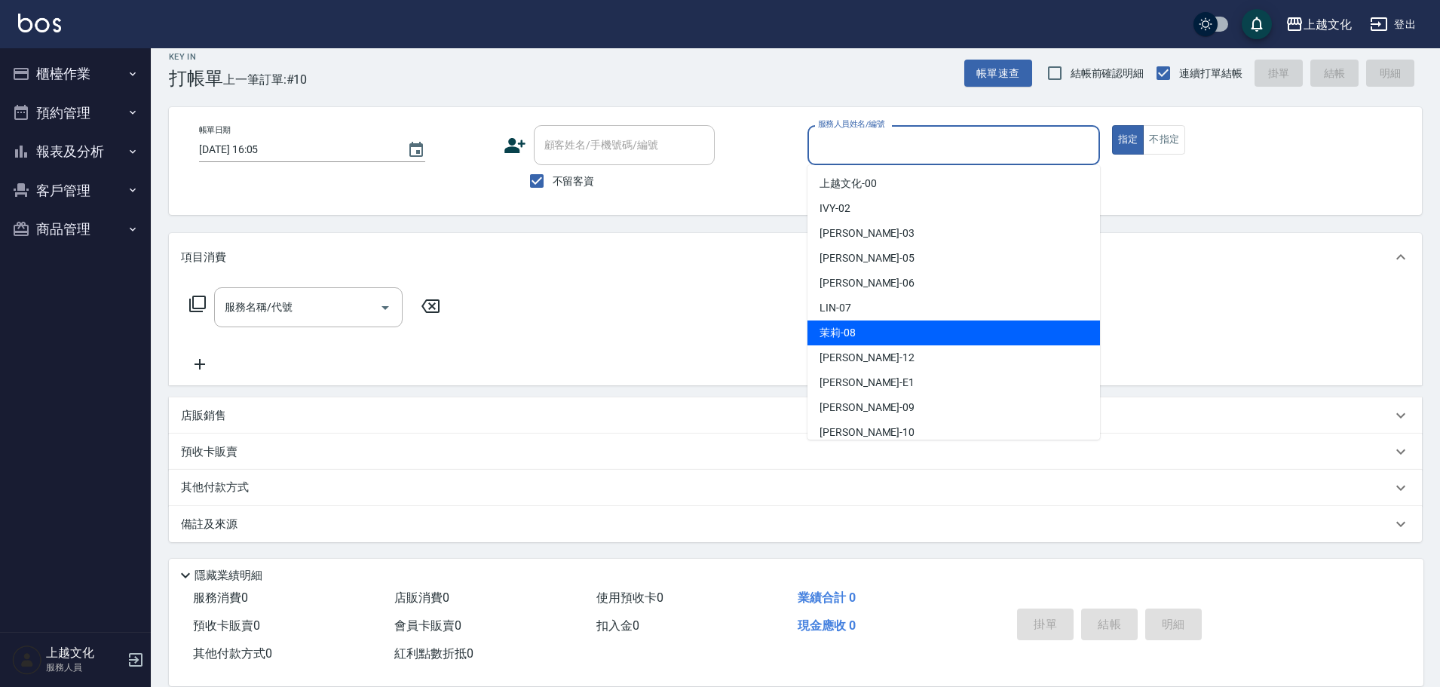
click at [889, 336] on div "茉莉 -08" at bounding box center [954, 333] width 293 height 25
type input "茉莉-08"
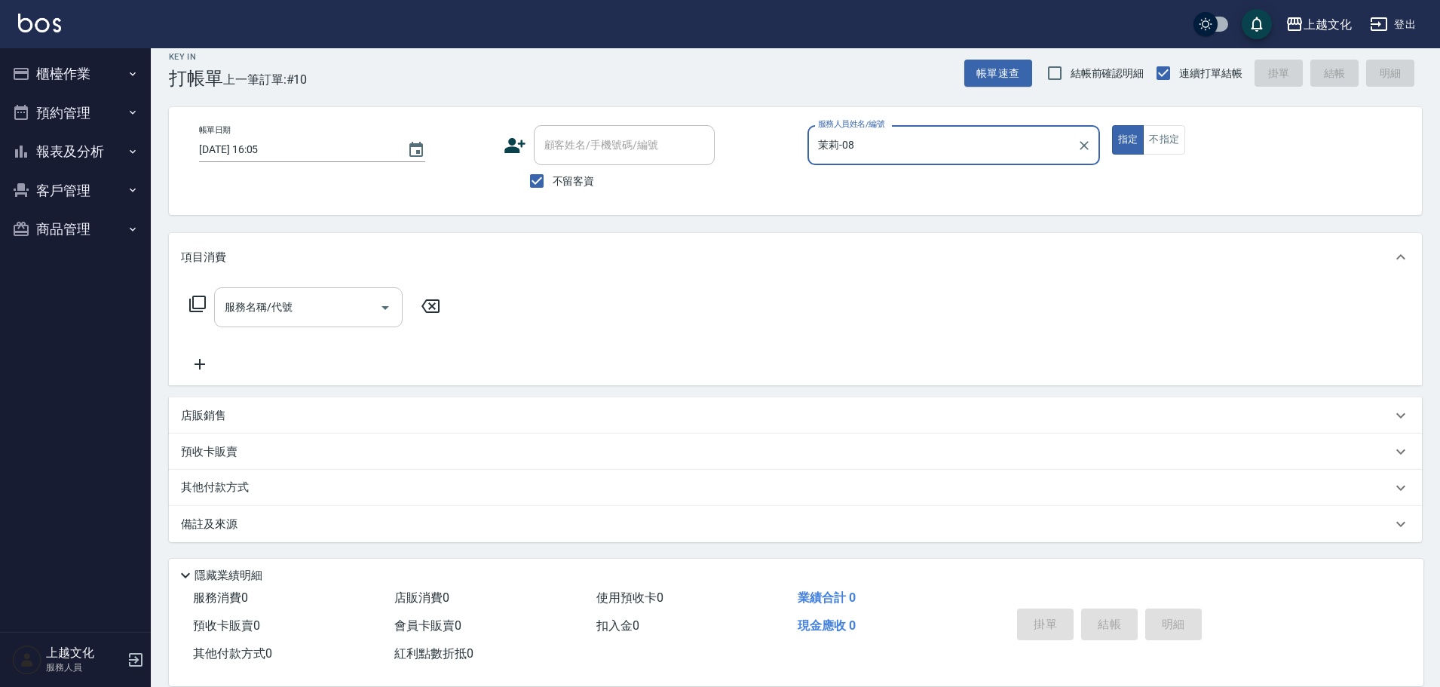
click at [308, 307] on input "服務名稱/代號" at bounding box center [297, 307] width 152 height 26
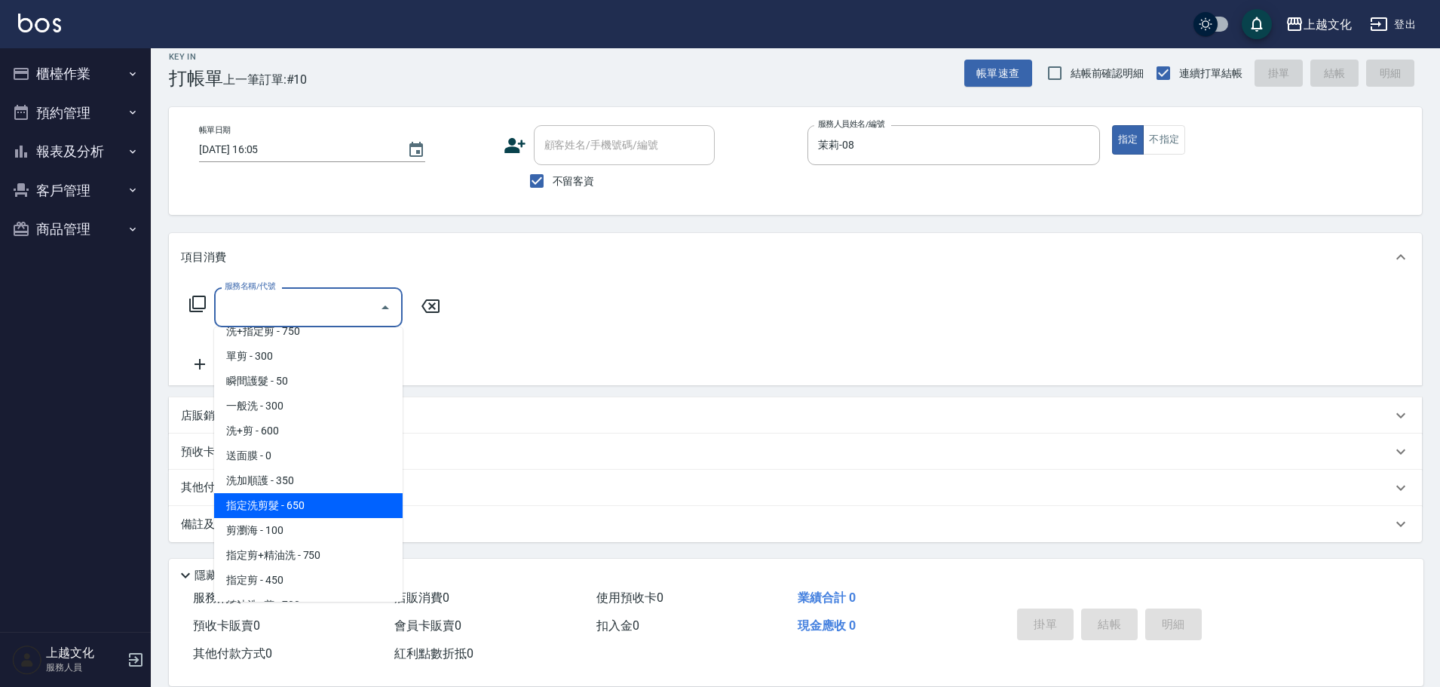
scroll to position [75, 0]
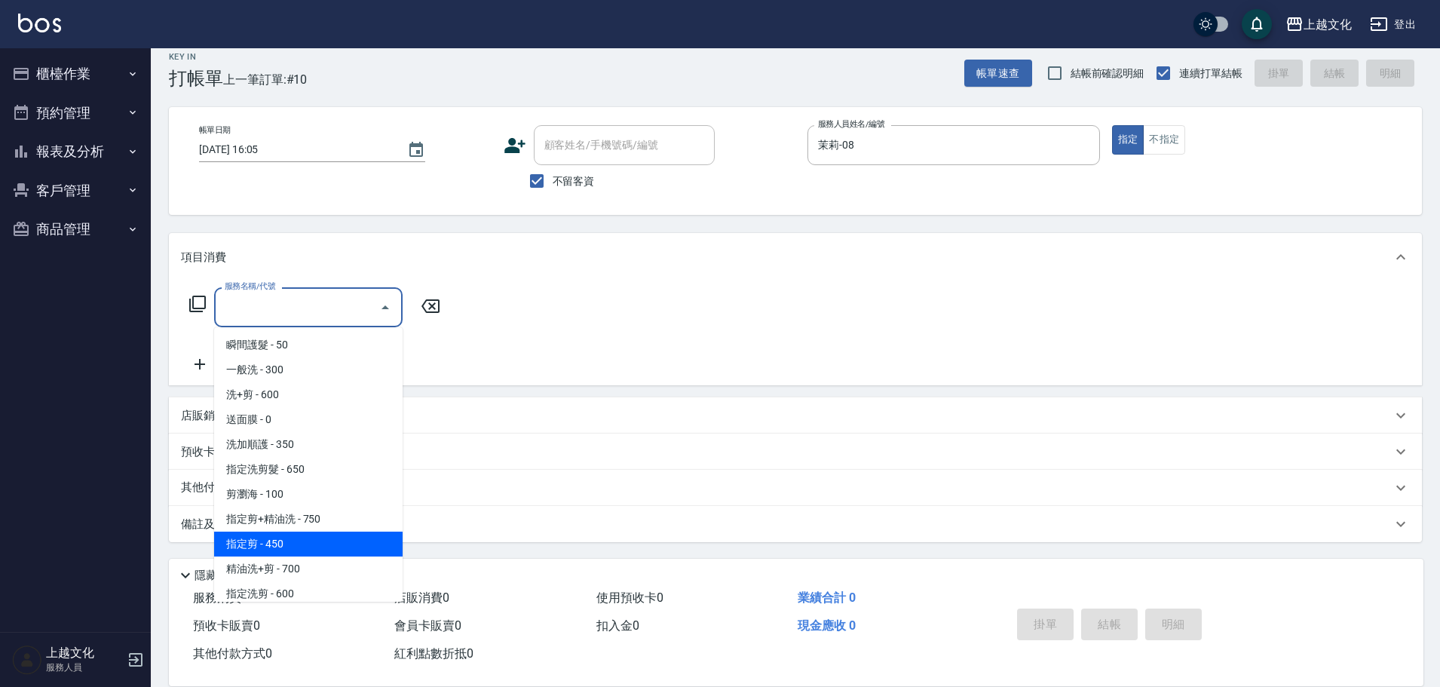
click at [340, 534] on span "指定剪 - 450" at bounding box center [308, 544] width 189 height 25
type input "指定剪(205)"
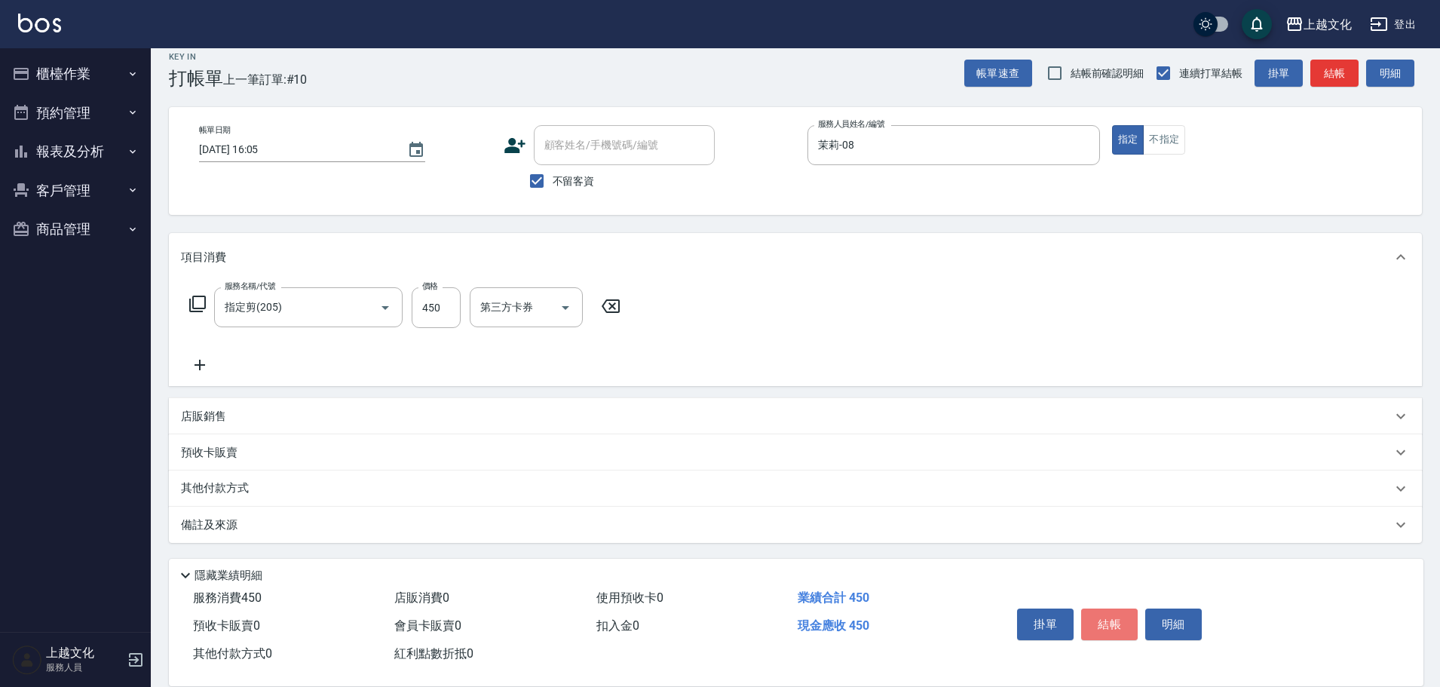
click at [1100, 612] on button "結帳" at bounding box center [1109, 625] width 57 height 32
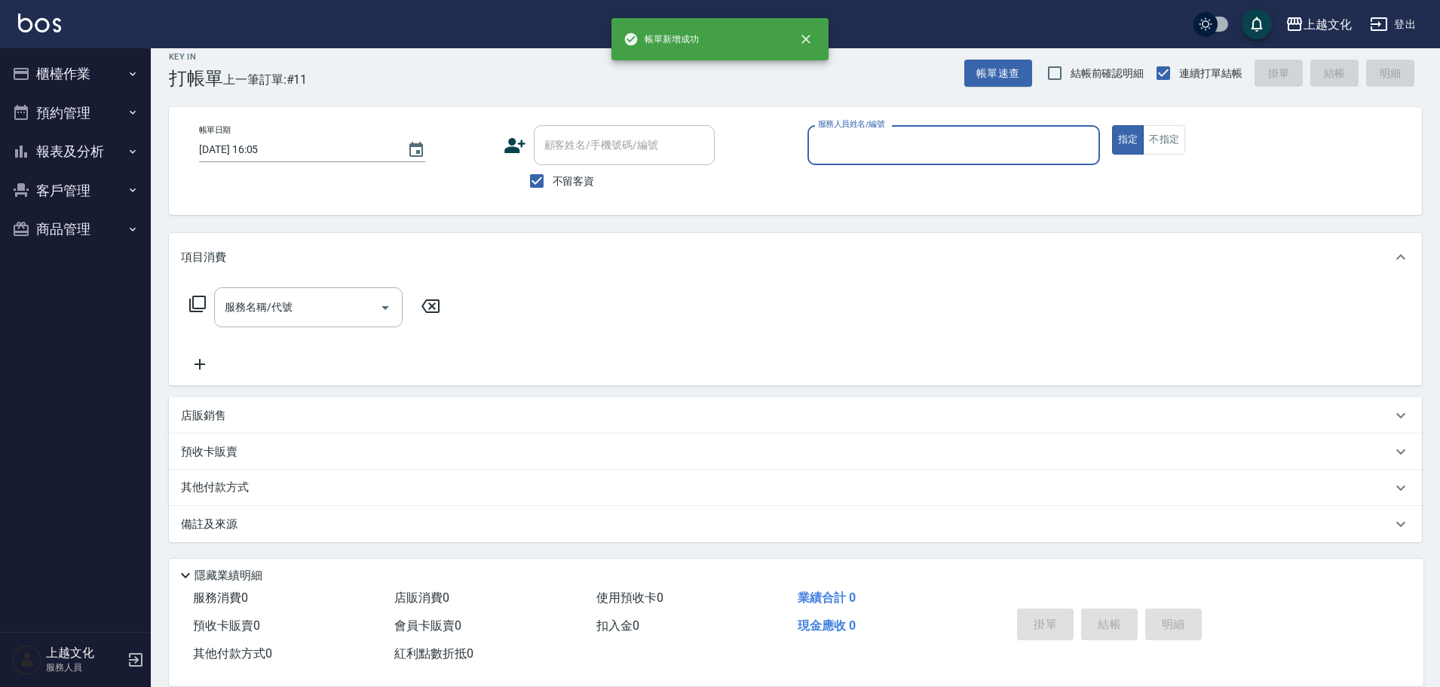
click at [974, 149] on input "服務人員姓名/編號" at bounding box center [953, 145] width 279 height 26
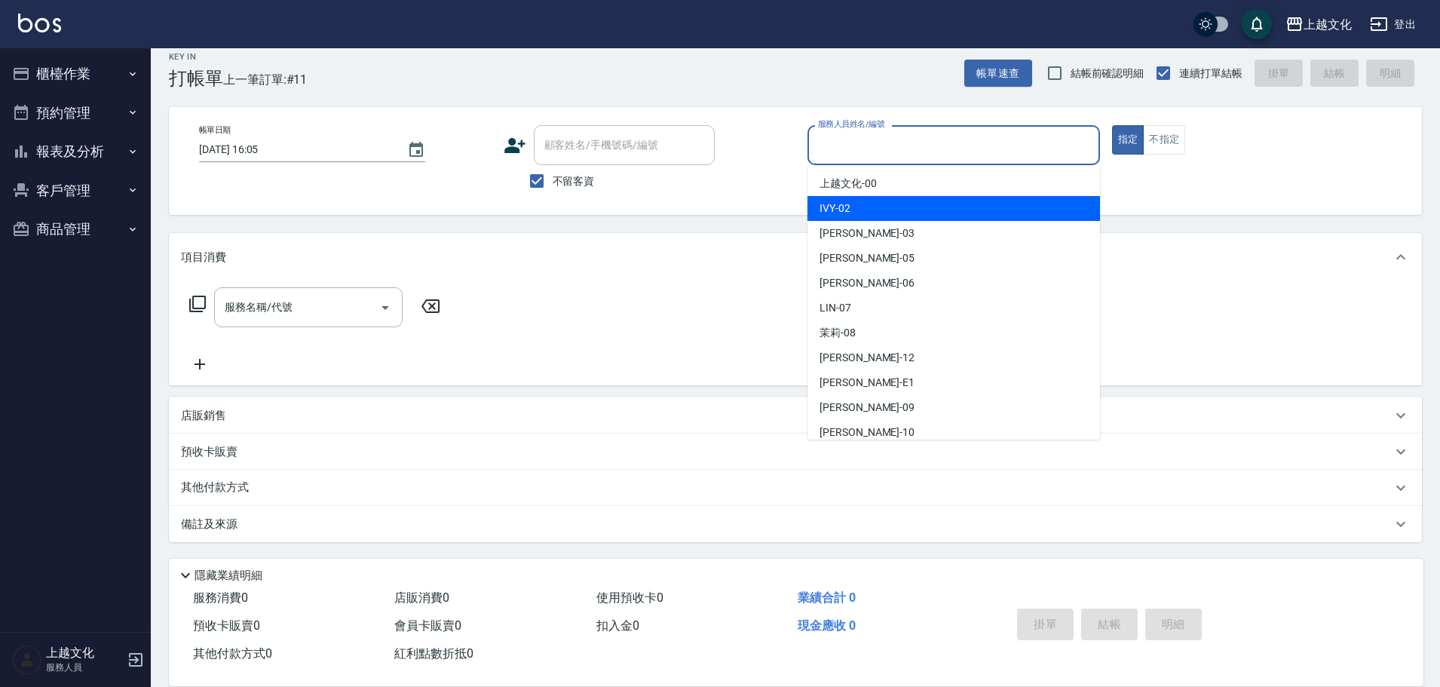
drag, startPoint x: 885, startPoint y: 216, endPoint x: 989, endPoint y: 193, distance: 106.7
click at [886, 216] on div "IVY -02" at bounding box center [954, 208] width 293 height 25
type input "IVY-02"
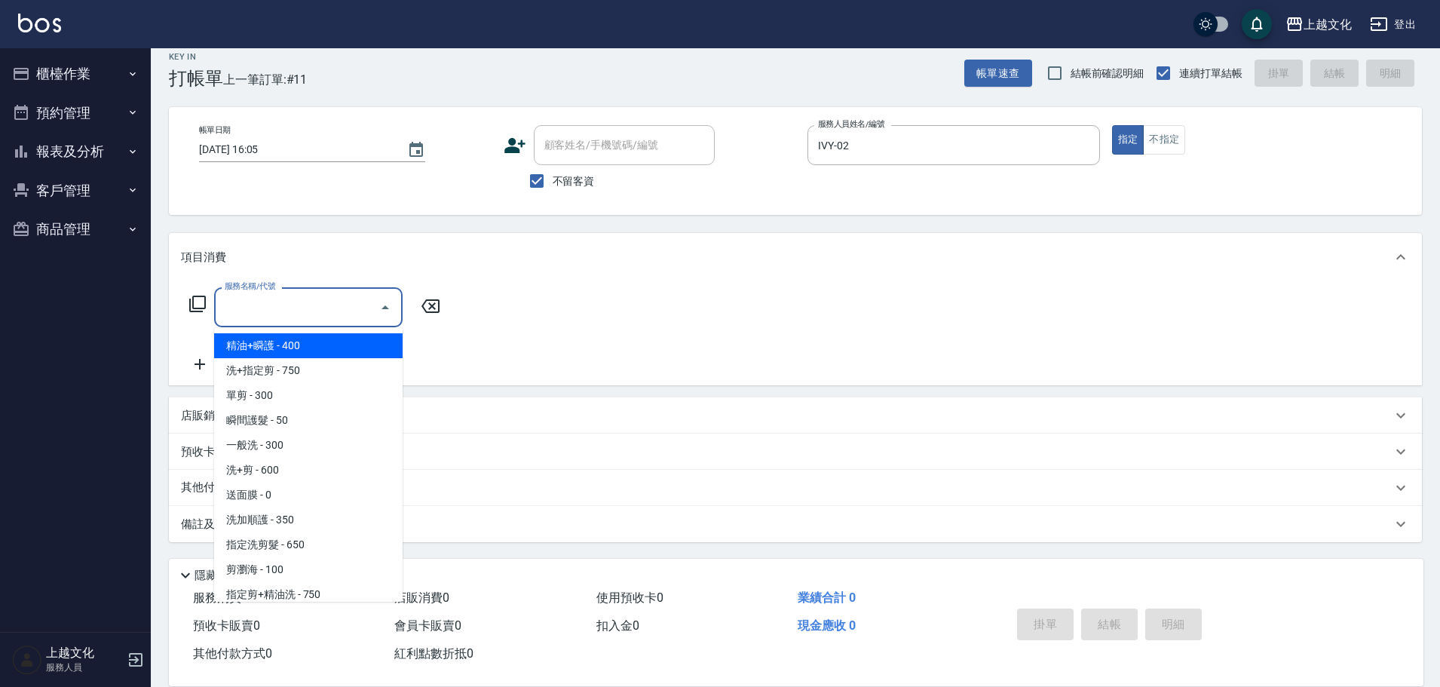
drag, startPoint x: 299, startPoint y: 314, endPoint x: 305, endPoint y: 308, distance: 9.1
click at [303, 309] on input "服務名稱/代號" at bounding box center [297, 307] width 152 height 26
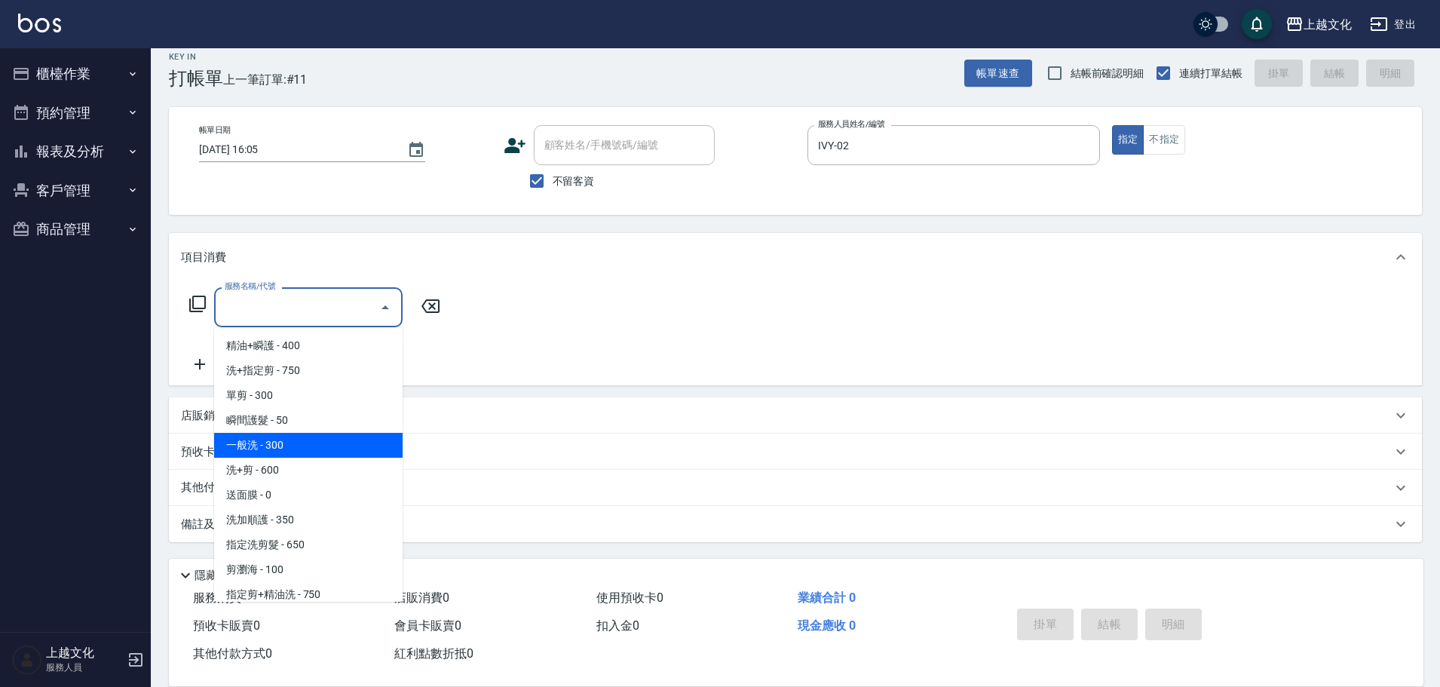
click at [290, 448] on span "一般洗 - 300" at bounding box center [308, 445] width 189 height 25
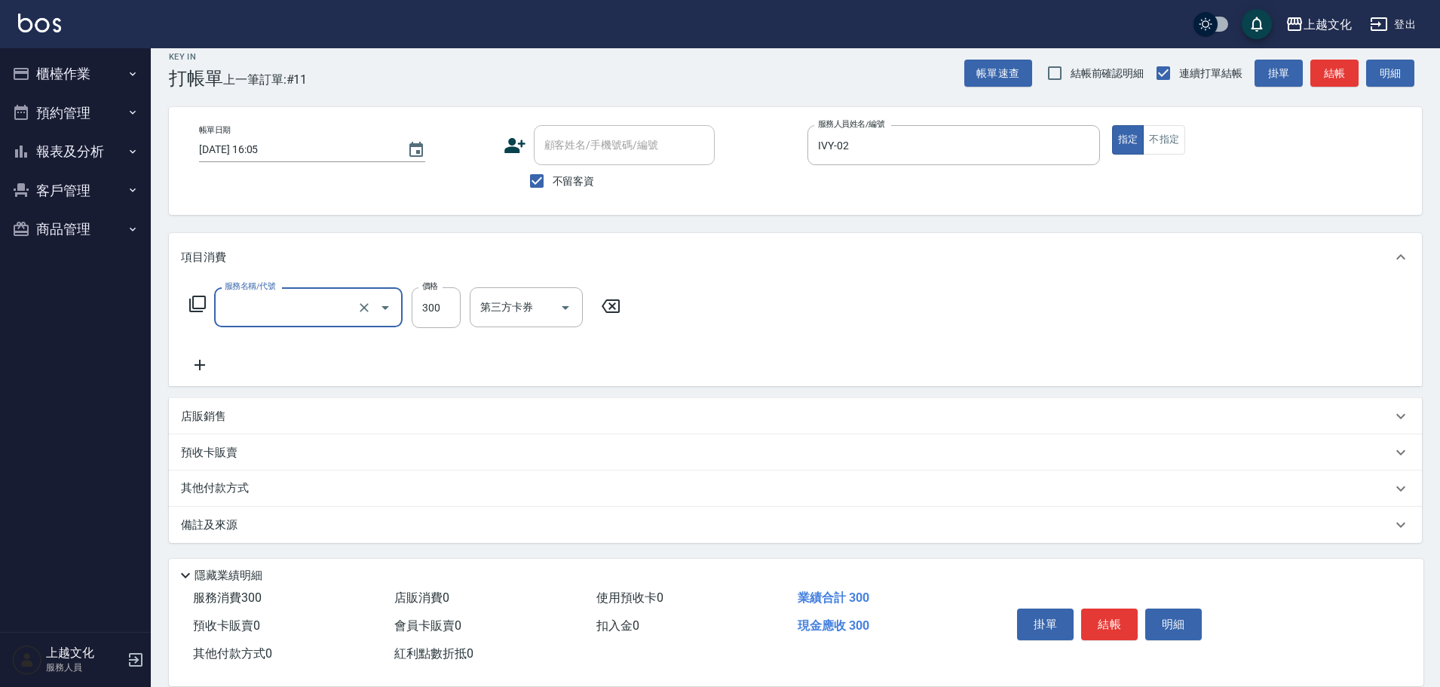
type input "一般洗(105)"
click at [1106, 617] on button "結帳" at bounding box center [1109, 625] width 57 height 32
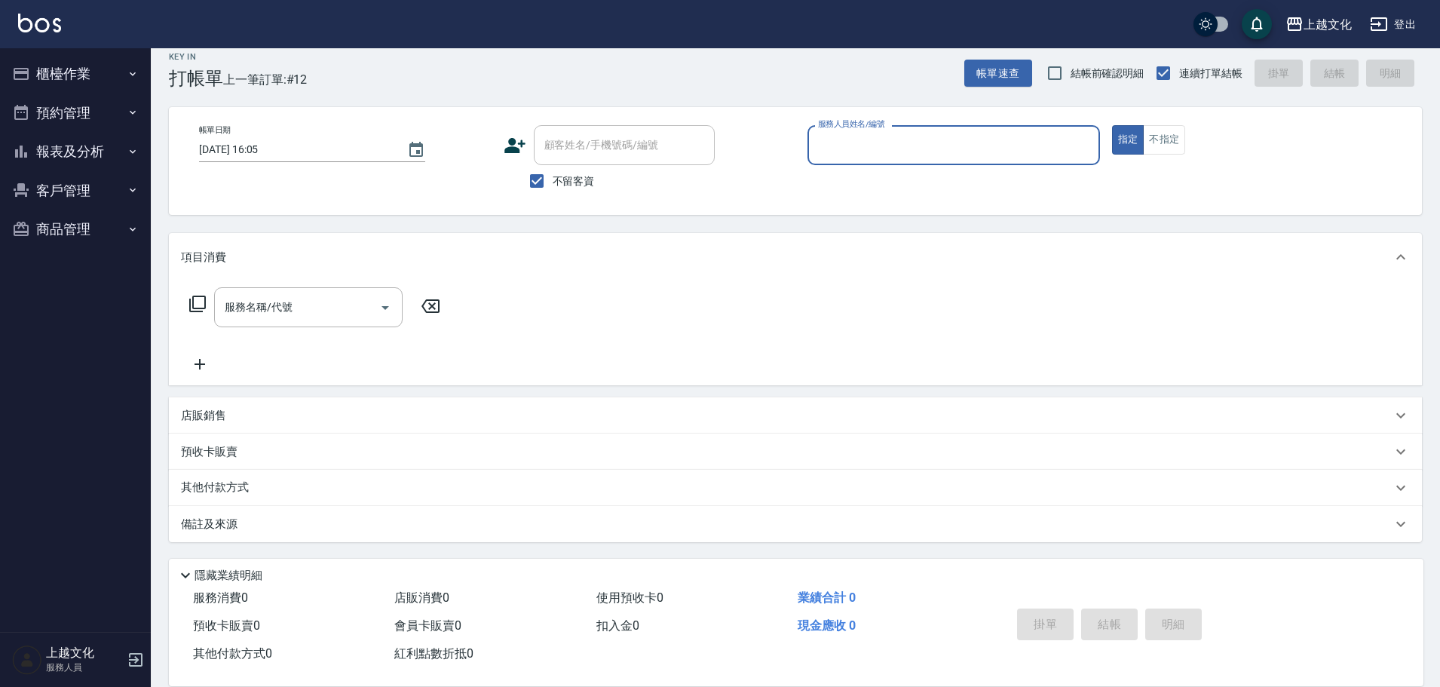
click at [62, 153] on button "報表及分析" at bounding box center [75, 151] width 139 height 39
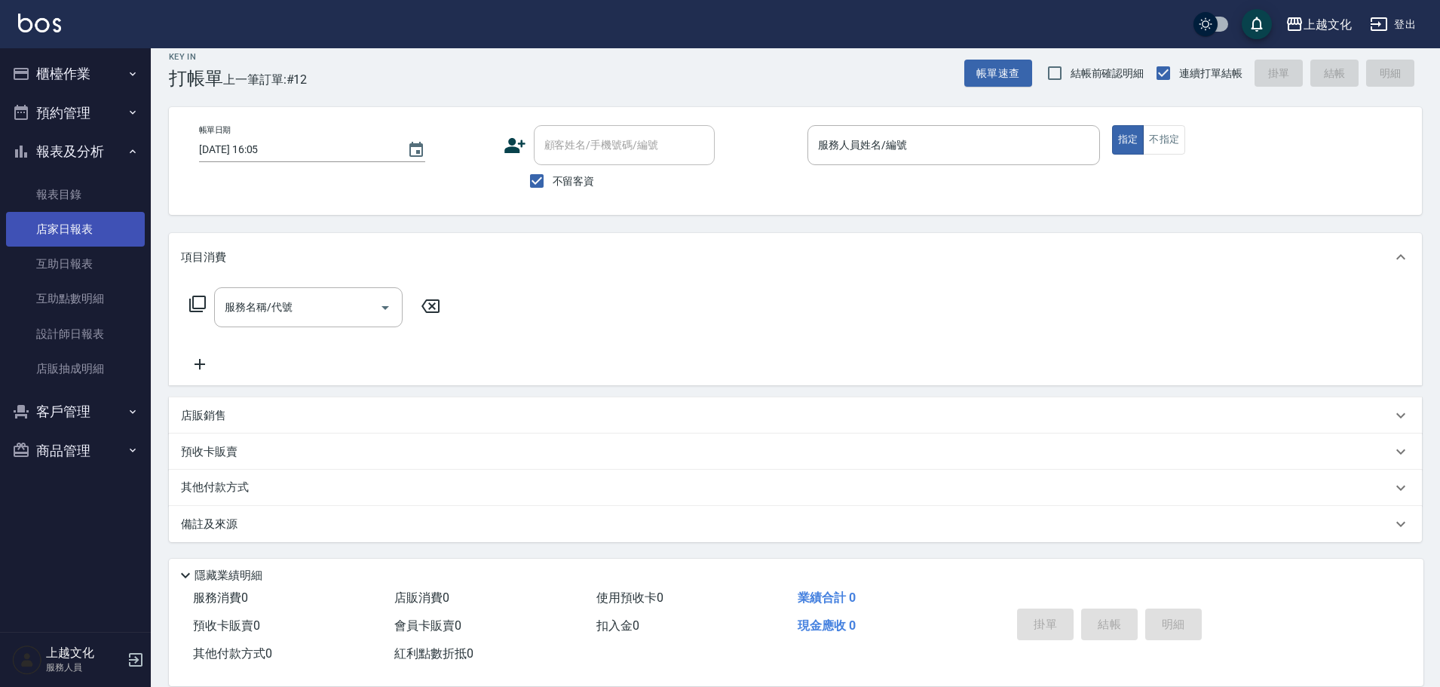
click at [54, 225] on link "店家日報表" at bounding box center [75, 229] width 139 height 35
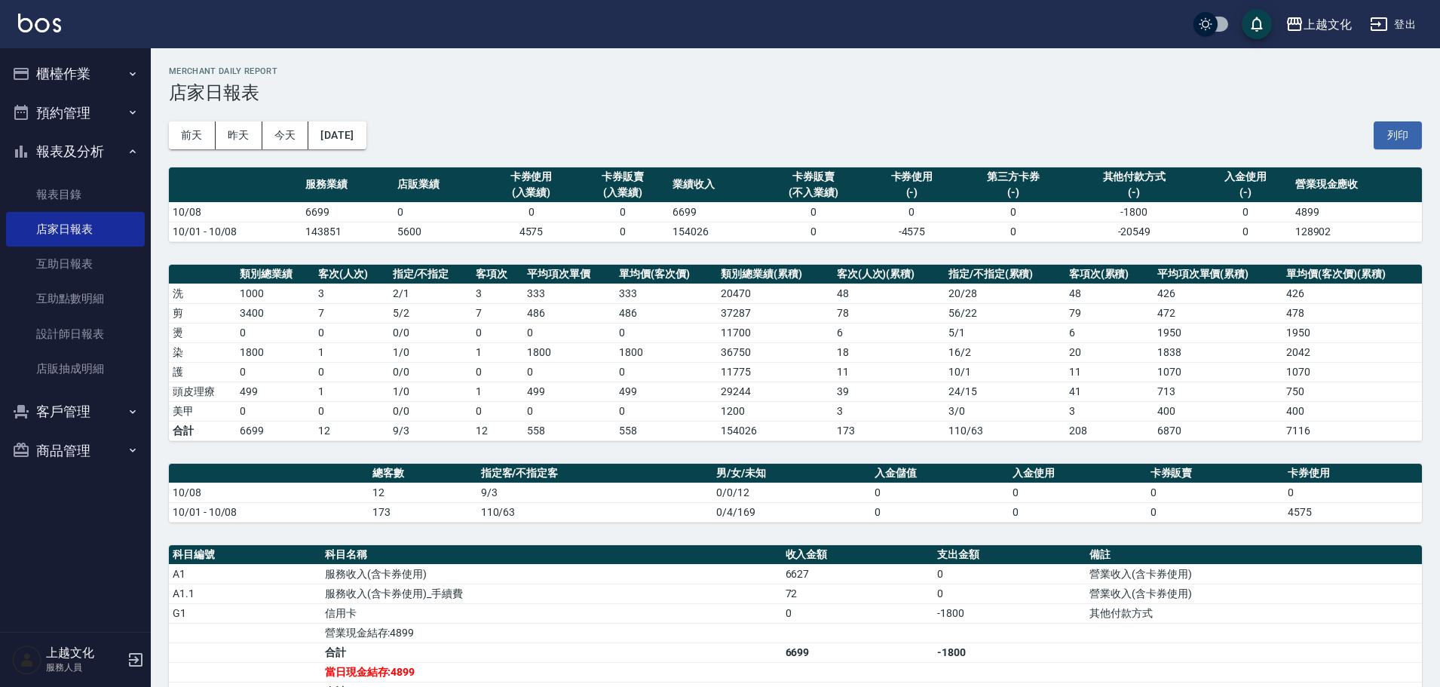
click at [66, 74] on button "櫃檯作業" at bounding box center [75, 73] width 139 height 39
click at [65, 74] on button "櫃檯作業" at bounding box center [75, 73] width 139 height 39
click at [63, 75] on button "櫃檯作業" at bounding box center [75, 73] width 139 height 39
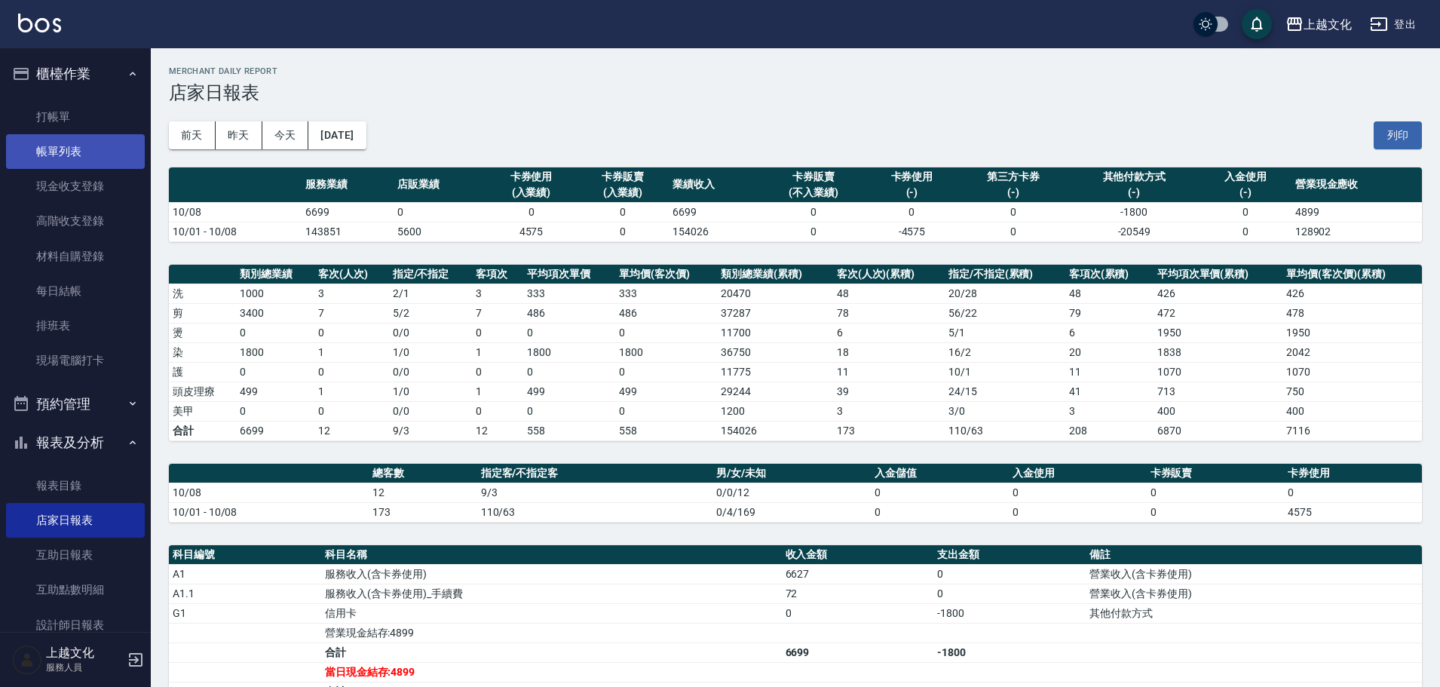
click at [61, 143] on link "帳單列表" at bounding box center [75, 151] width 139 height 35
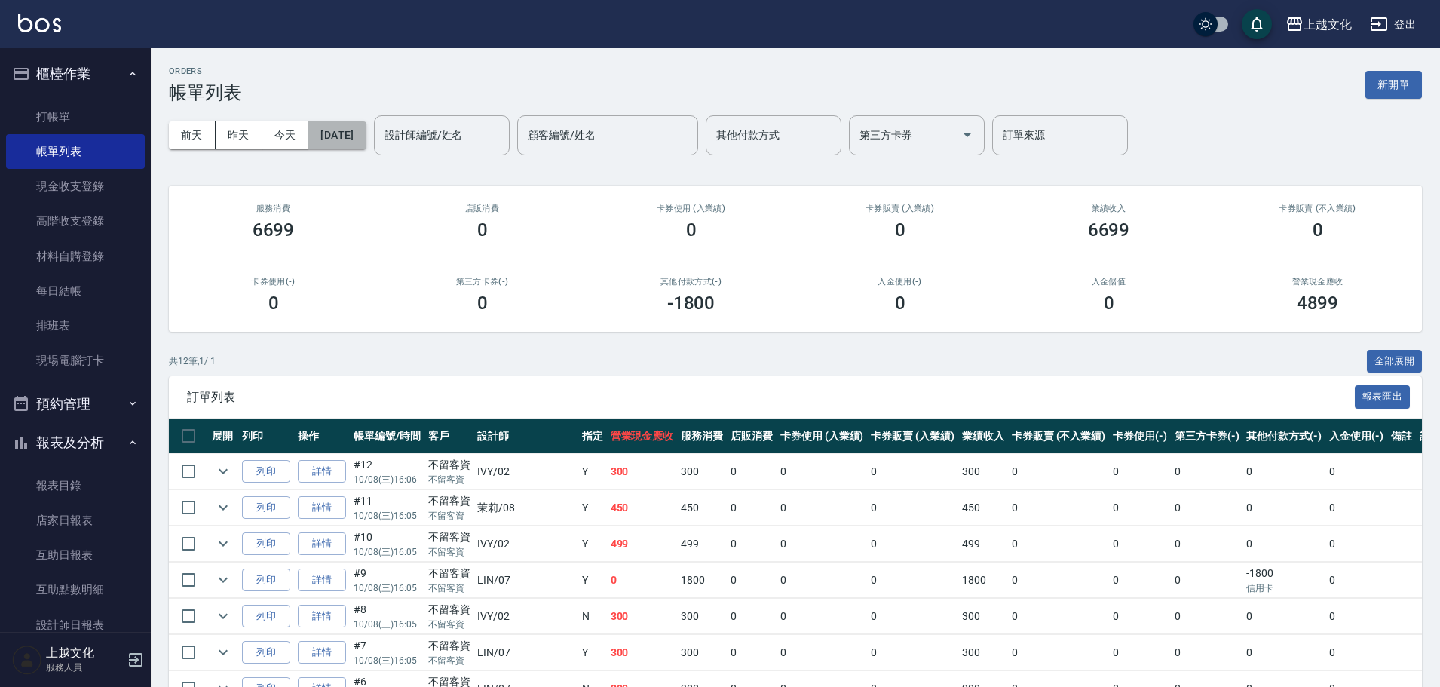
click at [336, 146] on button "[DATE]" at bounding box center [336, 135] width 57 height 28
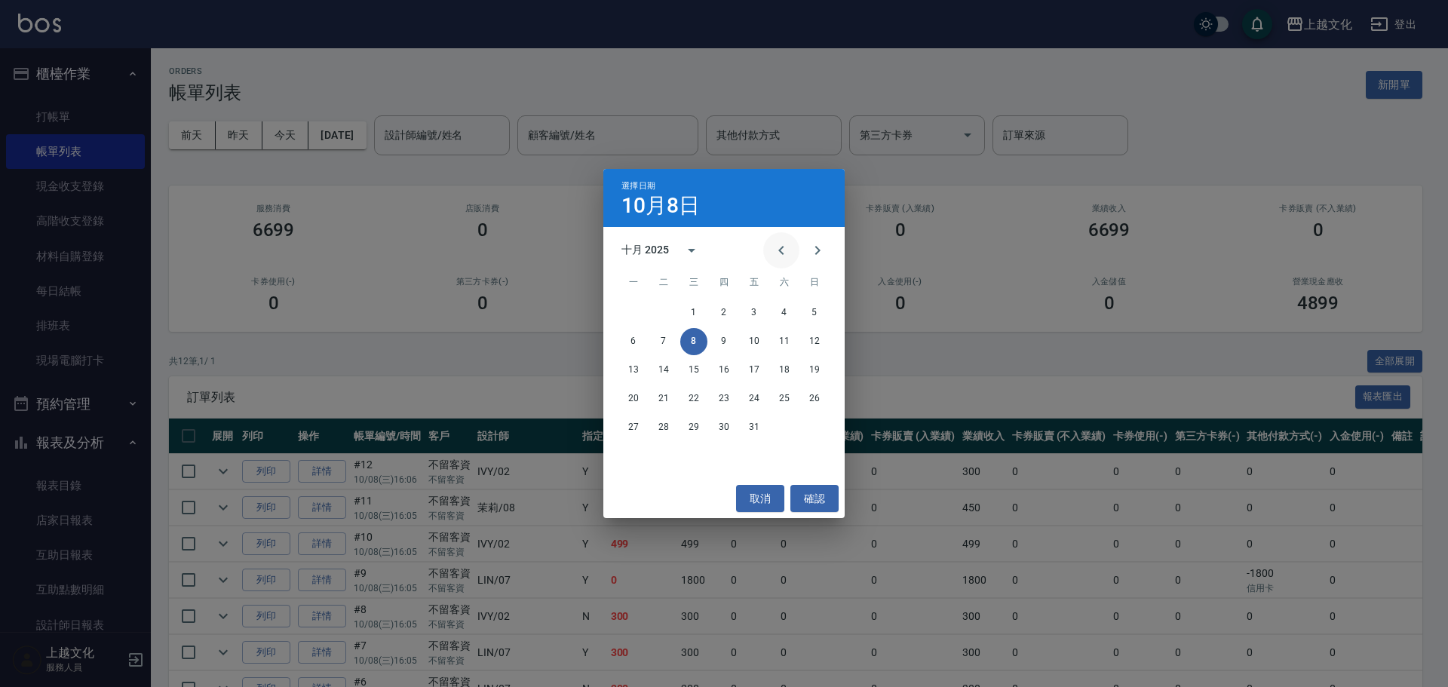
click at [786, 250] on icon "Previous month" at bounding box center [781, 250] width 18 height 18
click at [722, 342] on button "11" at bounding box center [723, 341] width 27 height 27
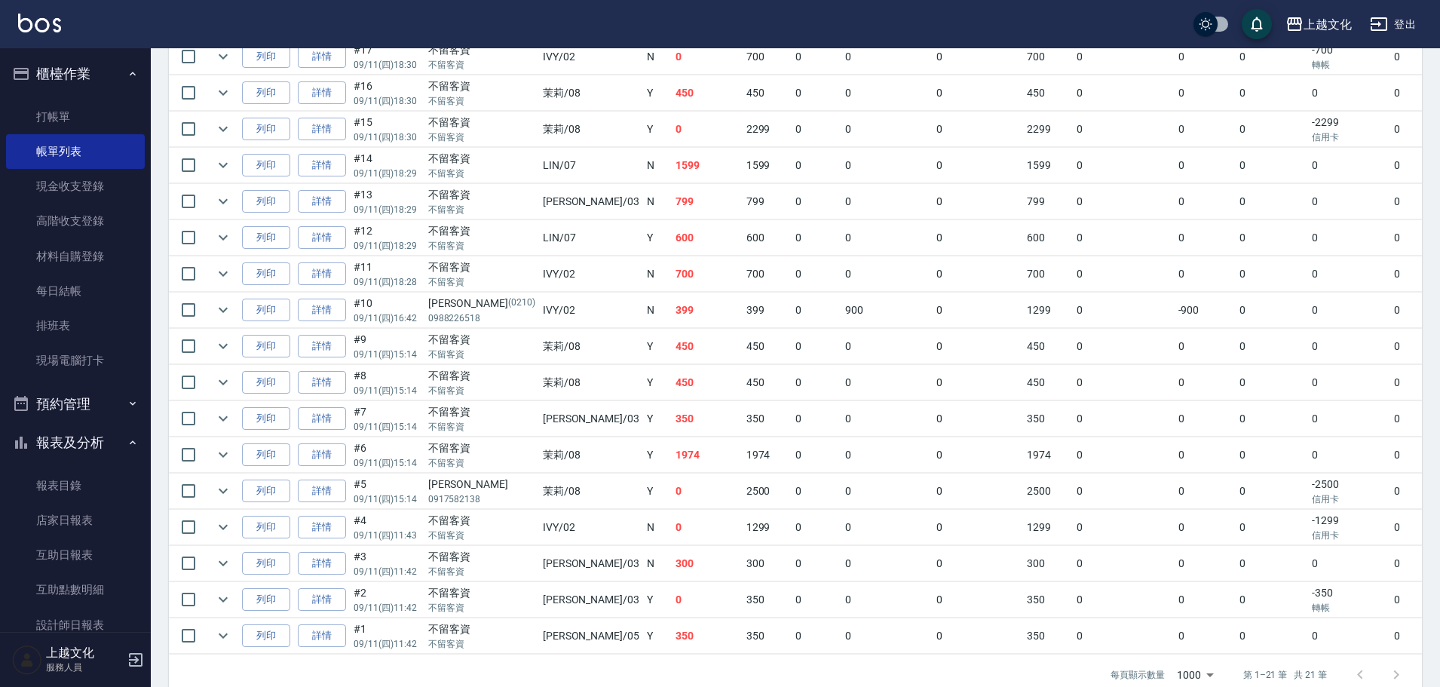
scroll to position [586, 0]
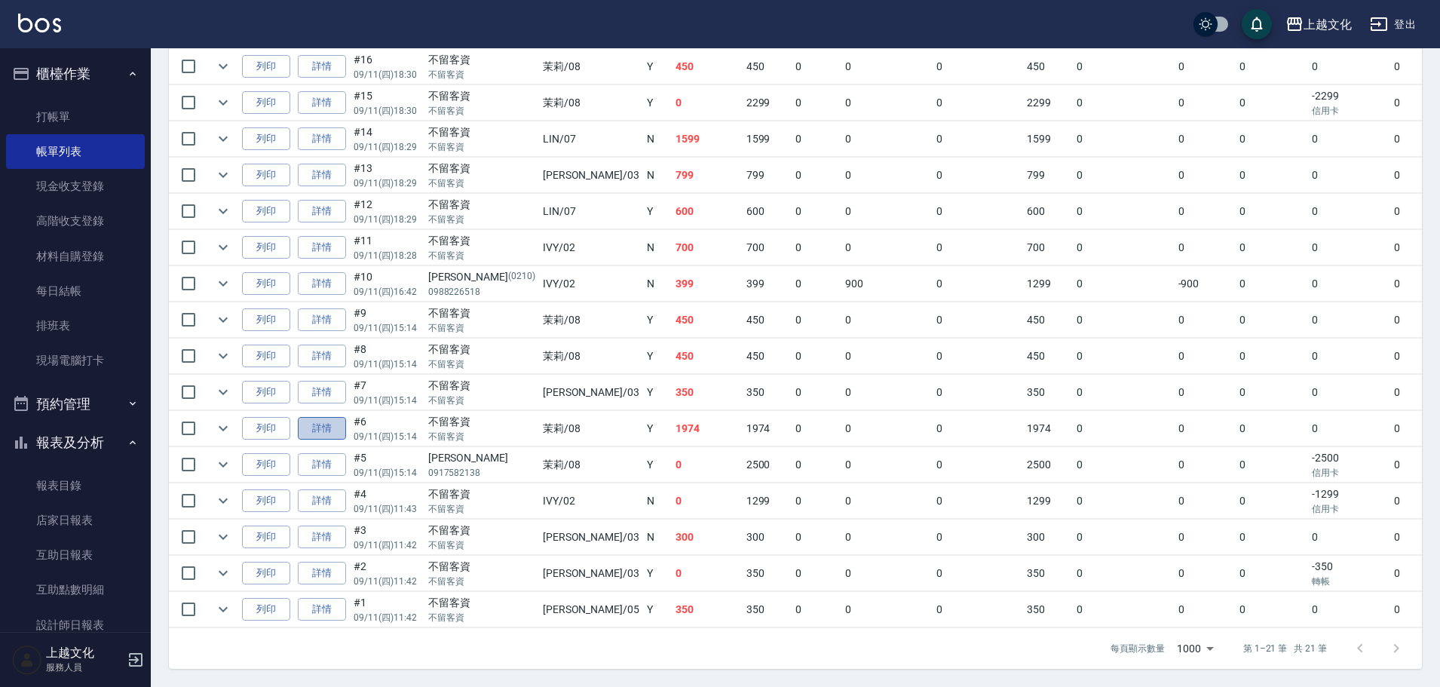
click at [328, 432] on link "詳情" at bounding box center [322, 428] width 48 height 23
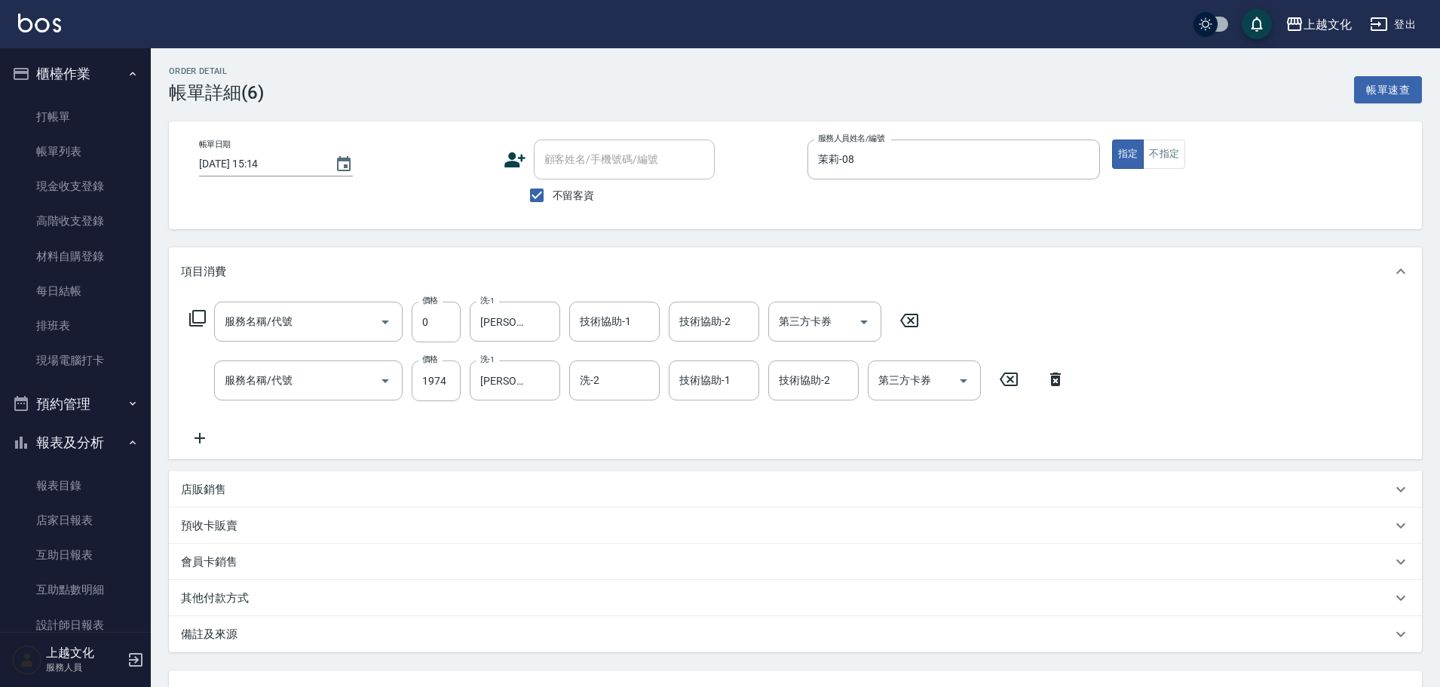
type input "2025/09/11 15:14"
checkbox input "true"
type input "茉莉-08"
type input "還原護髮(501)"
type input "日系染髮(401)"
